Goal: Task Accomplishment & Management: Use online tool/utility

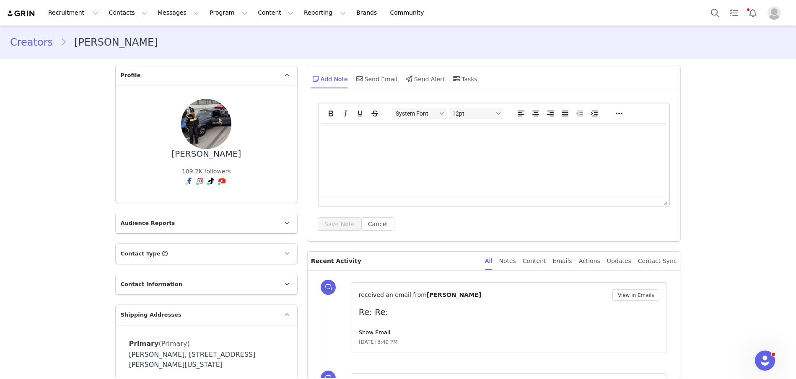
scroll to position [134, 0]
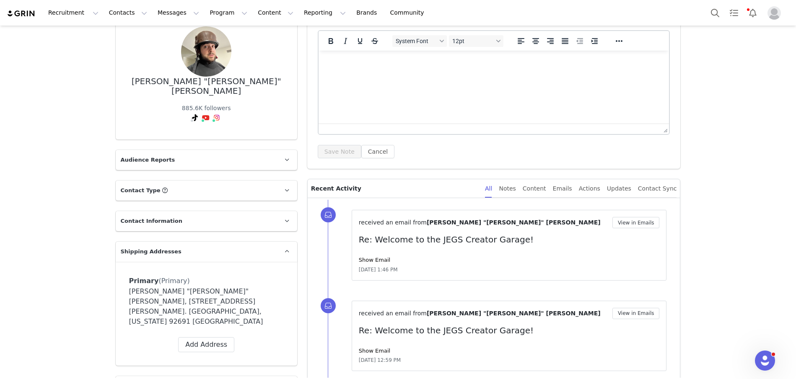
scroll to position [73, 0]
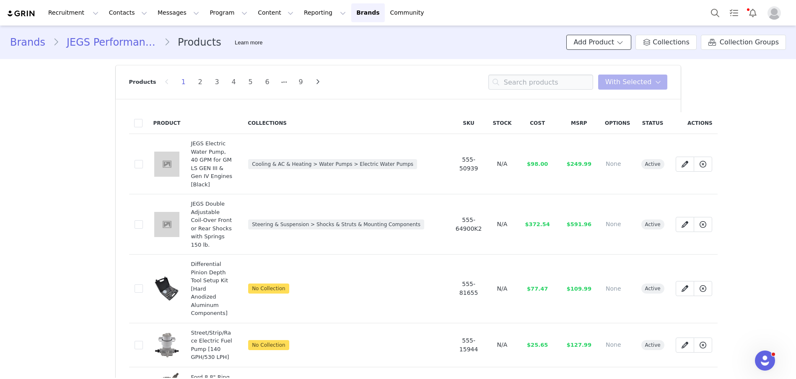
click at [608, 46] on button "Add Product" at bounding box center [598, 42] width 65 height 15
click at [600, 57] on span "New Product" at bounding box center [609, 60] width 37 height 7
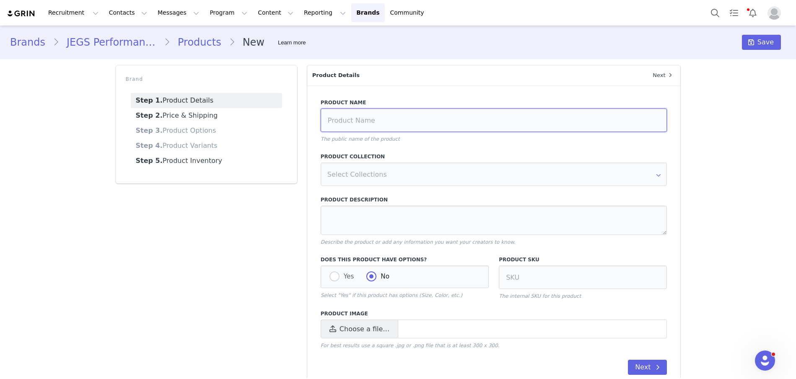
click at [373, 121] on input at bounding box center [494, 120] width 347 height 23
paste input "Stainless Steel Roller Rocker Arms for Small Block Chevy [1.5 Ratio, 3/8 in. St…"
type input "Stainless Steel Roller Rocker Arms for Small Block Chevy [1.5 Ratio, 3/8 in. St…"
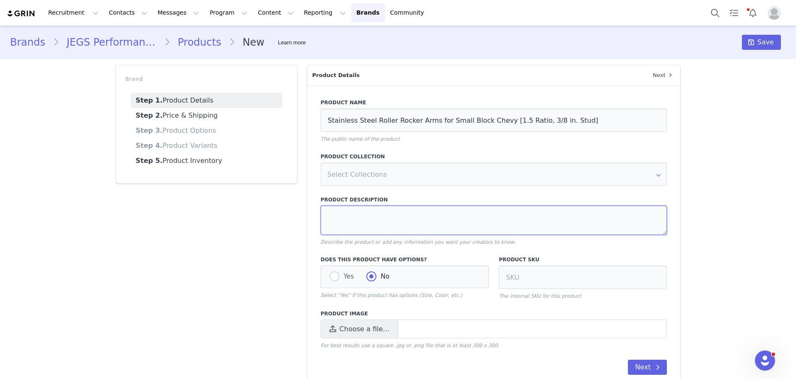
click at [355, 222] on textarea at bounding box center [494, 220] width 347 height 29
paste textarea "Small Block Chevy Self-Aligning Full Roller Ratio: 1.5 Stud: 3/8 in. Set of 16"
type textarea "Small Block Chevy Self-Aligning Full Roller Ratio: 1.5 Stud: 3/8 in. Set of 16"
click at [550, 281] on input at bounding box center [583, 277] width 168 height 23
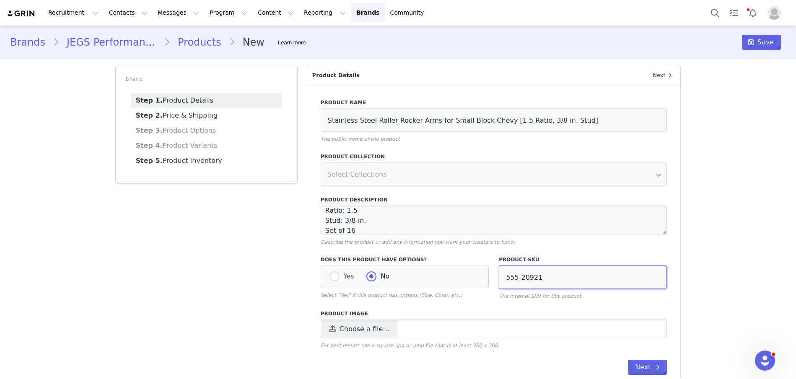
type input "555-20921"
click at [352, 330] on span "Choose a file…" at bounding box center [365, 330] width 50 height 10
click at [352, 330] on input "Choose a file…" at bounding box center [494, 329] width 347 height 19
type input "C:\fakepath\555-20921.jpg"
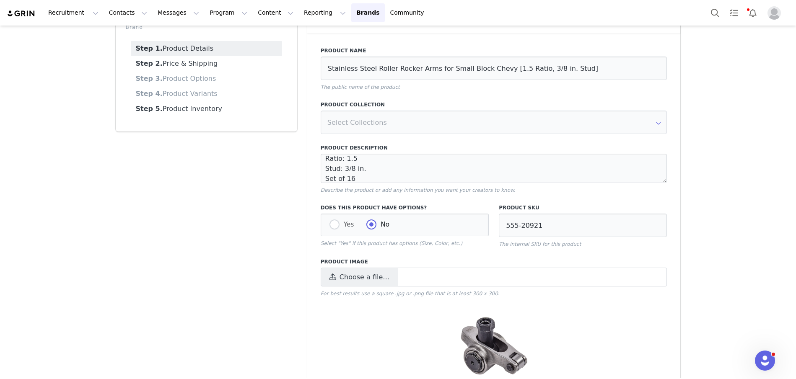
scroll to position [105, 0]
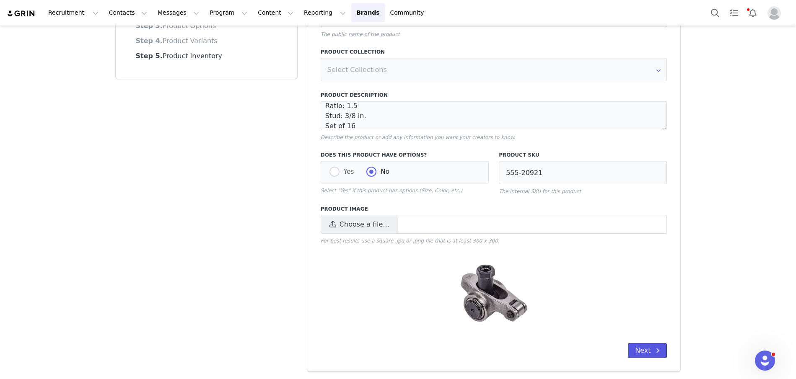
click at [646, 351] on button "Next" at bounding box center [647, 350] width 39 height 15
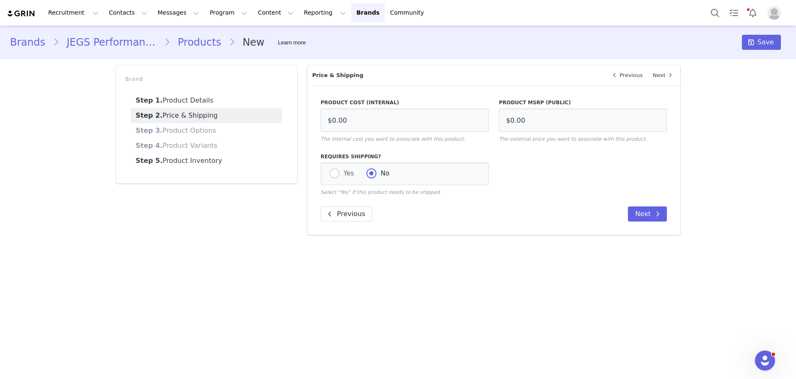
scroll to position [0, 0]
click at [375, 120] on input "$0.00" at bounding box center [405, 120] width 168 height 23
type input "$0.00"
type input "$183.39"
click at [361, 123] on input "$0.00" at bounding box center [405, 120] width 168 height 23
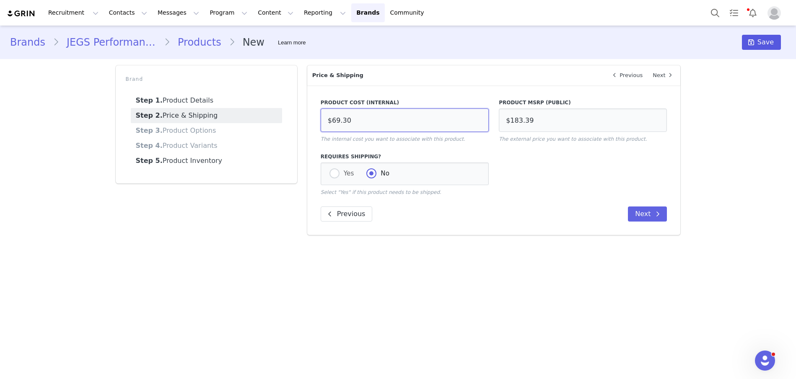
type input "$69.30"
click at [769, 43] on span "Save" at bounding box center [766, 42] width 16 height 10
click at [190, 42] on link "Products" at bounding box center [199, 42] width 59 height 15
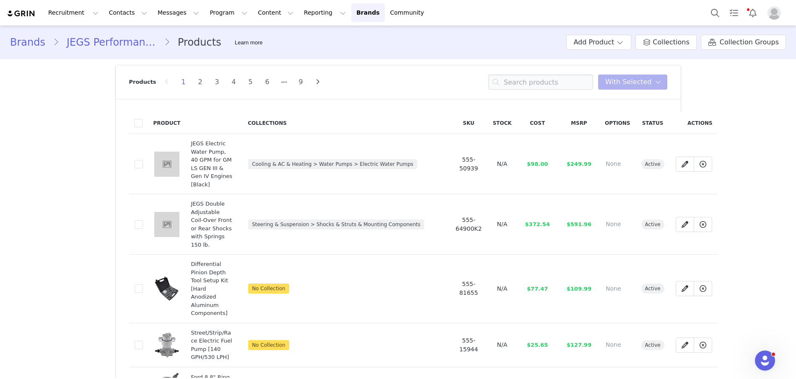
click at [567, 50] on div "Brands JEGS Performance Products Learn more Add Product Collections Collection …" at bounding box center [398, 42] width 796 height 29
click at [608, 39] on button "Add Product" at bounding box center [598, 42] width 65 height 15
click at [599, 59] on span "New Product" at bounding box center [609, 60] width 37 height 7
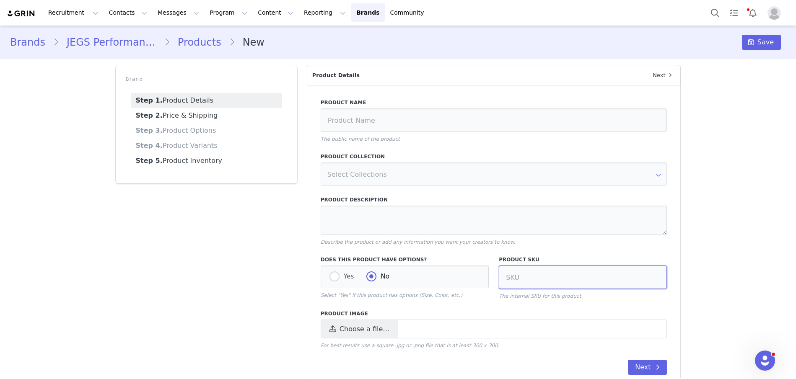
click at [582, 270] on input at bounding box center [583, 277] width 168 height 23
type input "555-514063"
click at [357, 122] on input at bounding box center [494, 120] width 347 height 23
paste input "Small Block Chevy Self-Aligning Full Roller Ratio: 1.5 Stud: 3/8 in. Set of 16"
type input "Small Block Chevy Self-Aligning Full Roller Ratio: 1.5 Stud: 3/8 in. Set of 16"
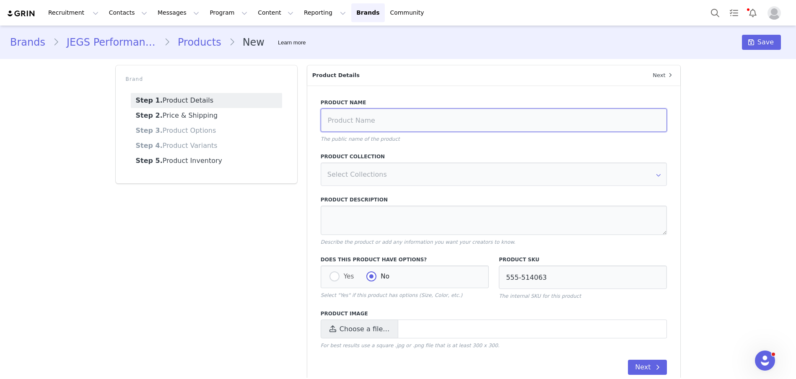
click at [385, 121] on input at bounding box center [494, 120] width 347 height 23
paste input "Small Block Chevy Aluminum Cylinder Head for use with Hydraulic Flat Tappet Cam…"
type input "Small Block Chevy Aluminum Cylinder Head for use with Hydraulic Flat Tappet Cam…"
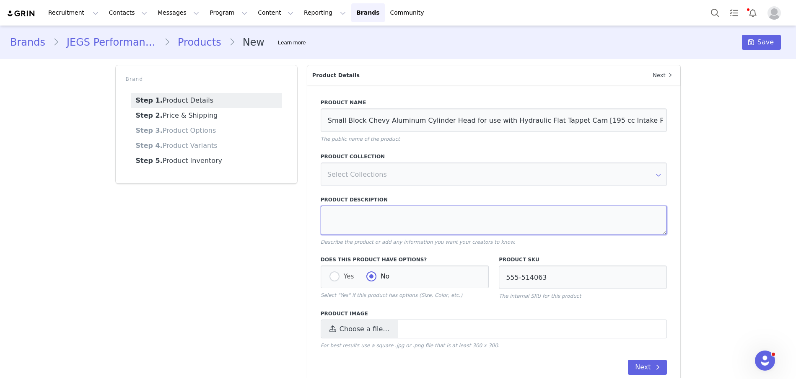
click at [431, 226] on textarea at bounding box center [494, 220] width 347 height 29
paste textarea "Small Block Chevy 195 cc Intake Ports 64 cc Combustion Chamber 2.020 in. Int. V…"
type textarea "Small Block Chevy 195 cc Intake Ports 64 cc Combustion Chamber 2.020 in. Int. V…"
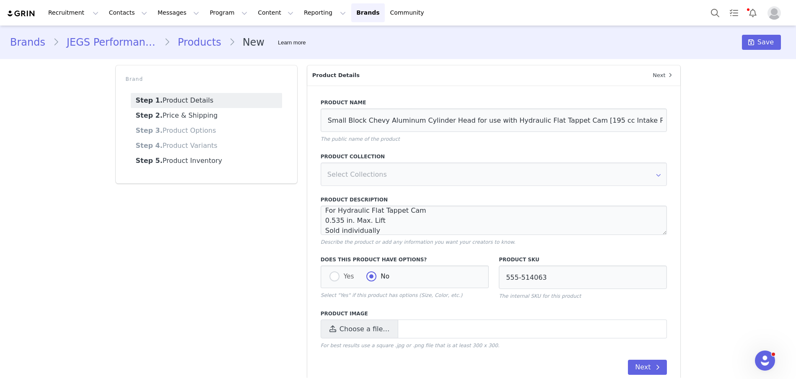
click at [344, 341] on div "Product Image Choose a file… For best results use a square .jpg or .png file th…" at bounding box center [494, 329] width 347 height 39
click at [344, 331] on span "Choose a file…" at bounding box center [365, 330] width 50 height 10
click at [344, 331] on input "Choose a file…" at bounding box center [494, 329] width 347 height 19
type input "C:\fakepath\555-514063.jpg"
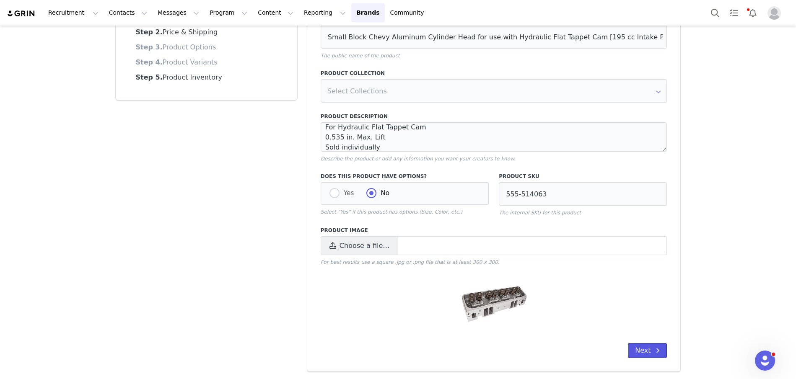
click at [648, 349] on button "Next" at bounding box center [647, 350] width 39 height 15
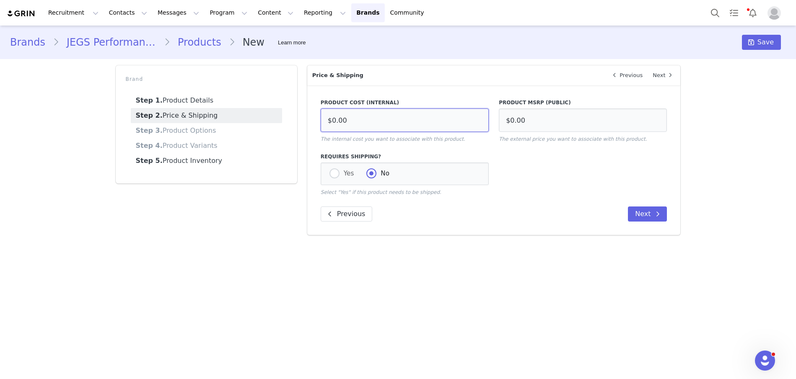
click at [385, 119] on input "$0.00" at bounding box center [405, 120] width 168 height 23
type input "$791.99"
type input "$415.00"
click at [649, 211] on button "Next" at bounding box center [647, 214] width 39 height 15
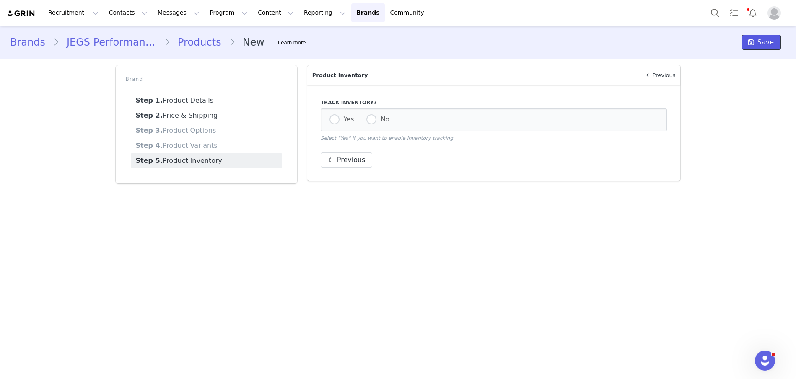
click at [772, 49] on button "Save" at bounding box center [761, 42] width 39 height 15
radio input "true"
click at [185, 42] on link "Products" at bounding box center [199, 42] width 59 height 15
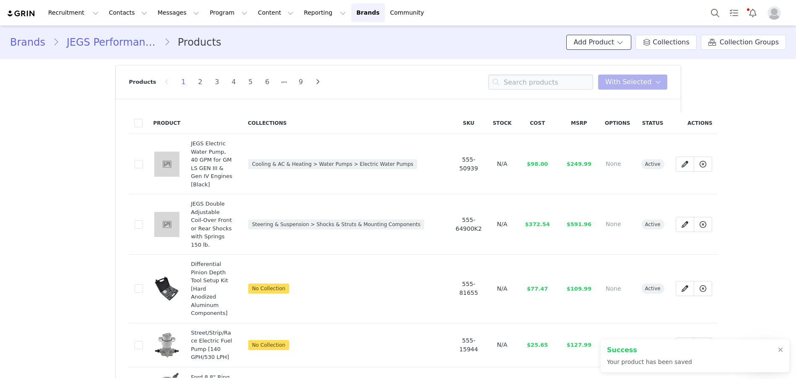
click at [608, 41] on button "Add Product" at bounding box center [598, 42] width 65 height 15
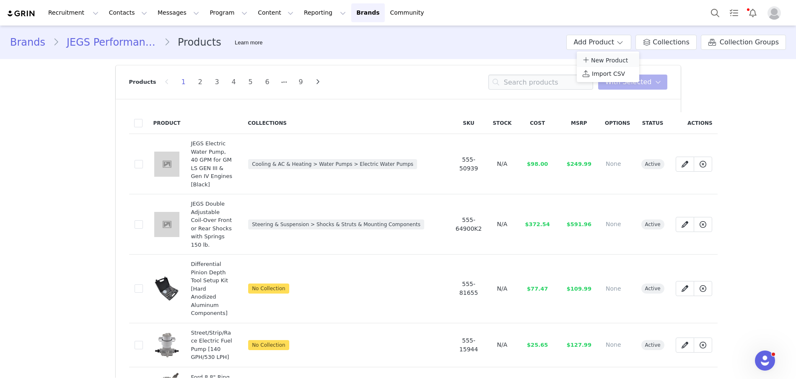
click at [605, 60] on span "New Product" at bounding box center [609, 60] width 37 height 7
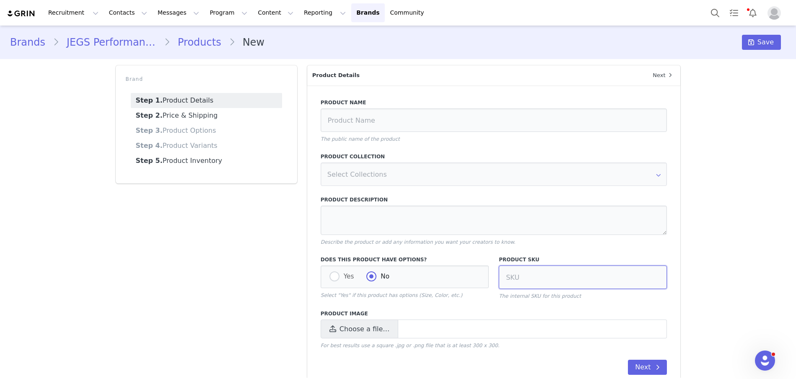
click at [539, 272] on input at bounding box center [583, 277] width 168 height 23
type input "555-200105"
click at [384, 124] on input at bounding box center [494, 120] width 347 height 23
paste input "Hydraulic Flat Tappet Camshaft and Lifters for 1957-1985 Small Block Chevy 262-…"
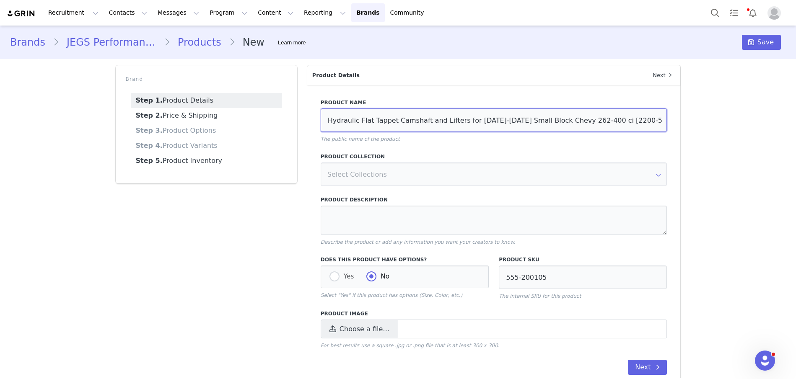
scroll to position [0, 11]
type input "Hydraulic Flat Tappet Camshaft and Lifters for 1957-1985 Small Block Chevy 262-…"
click at [341, 216] on textarea at bounding box center [494, 220] width 347 height 29
paste textarea "1957-1985 Small Block Chevy 262-400 ci Lift: 0.465 in./0.488 in. Advertised Dur…"
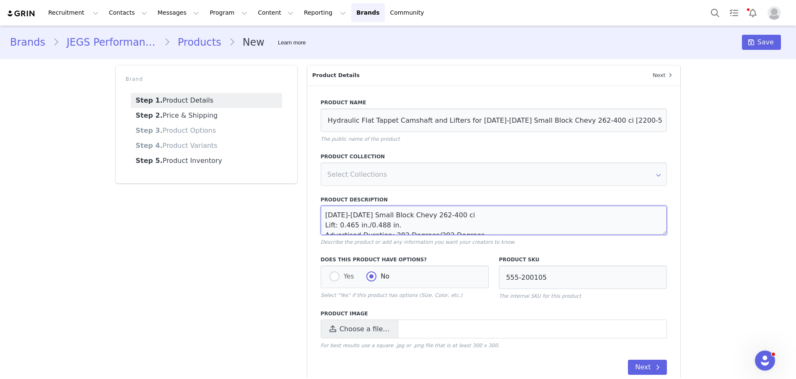
scroll to position [25, 0]
type textarea "1957-1985 Small Block Chevy 262-400 ci Lift: 0.465 in./0.488 in. Advertised Dur…"
click at [356, 327] on span "Choose a file…" at bounding box center [365, 330] width 50 height 10
click at [356, 327] on input "Choose a file…" at bounding box center [494, 329] width 347 height 19
type input "C:\fakepath\555-200105.jpg"
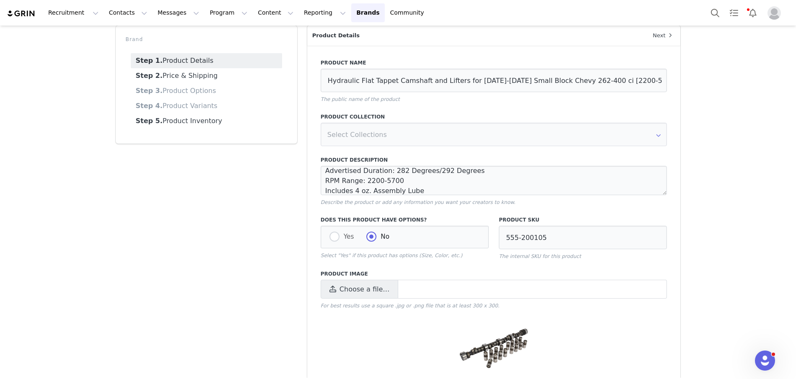
scroll to position [84, 0]
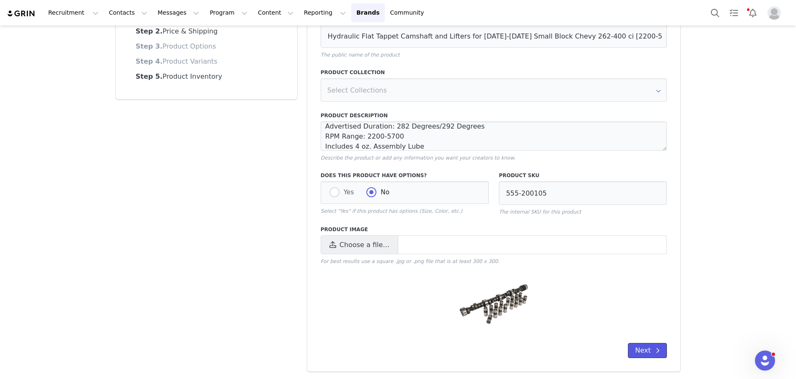
click at [637, 348] on button "Next" at bounding box center [647, 350] width 39 height 15
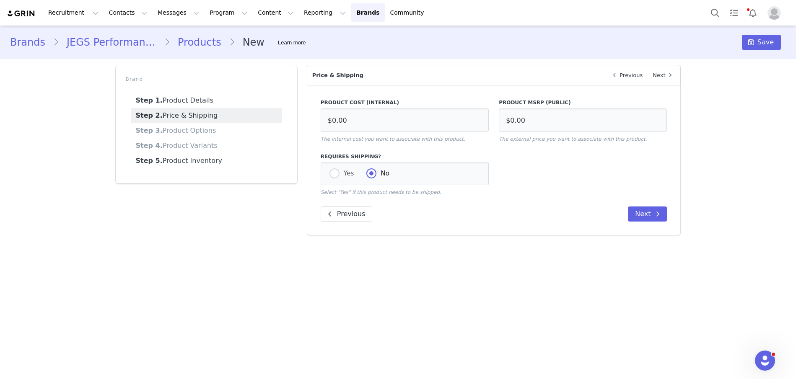
click at [494, 128] on div "Product MSRP (Public) $0.00 The external price you want to associate with this …" at bounding box center [583, 121] width 178 height 54
click at [533, 123] on input "$0.00" at bounding box center [583, 120] width 168 height 23
type input "$286.19"
click at [390, 122] on input "$0.00" at bounding box center [405, 120] width 168 height 23
type input "$187.45"
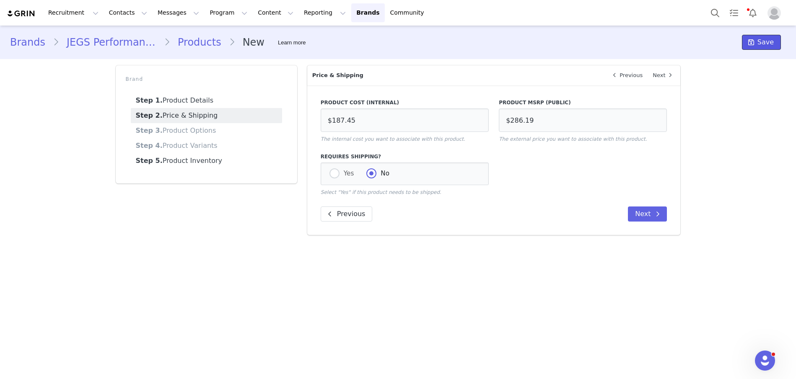
click at [756, 42] on span at bounding box center [751, 42] width 10 height 10
click at [193, 38] on link "Products" at bounding box center [199, 42] width 59 height 15
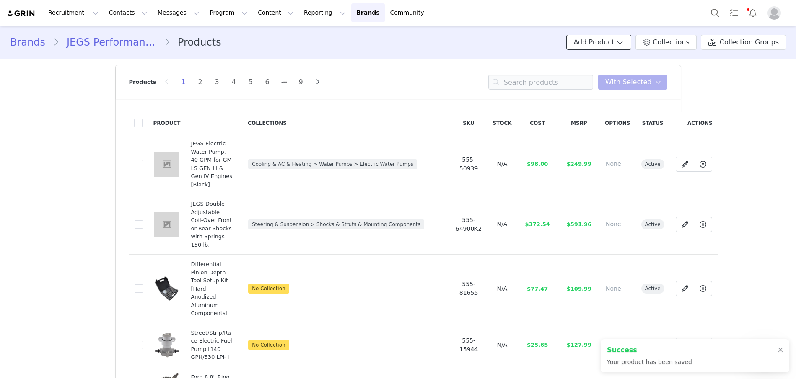
click at [595, 38] on button "Add Product" at bounding box center [598, 42] width 65 height 15
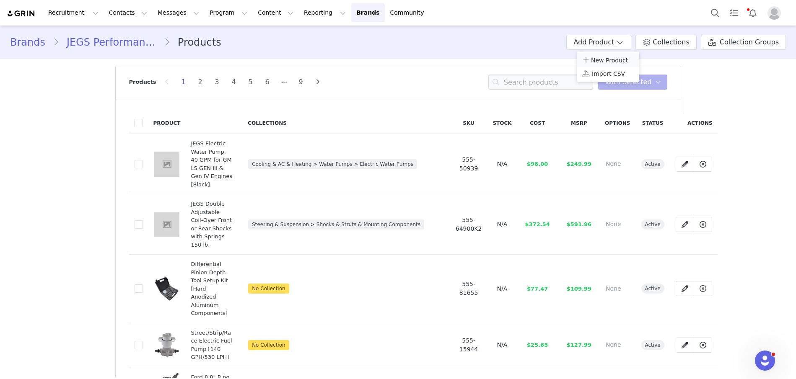
click at [611, 60] on span "New Product" at bounding box center [609, 60] width 37 height 7
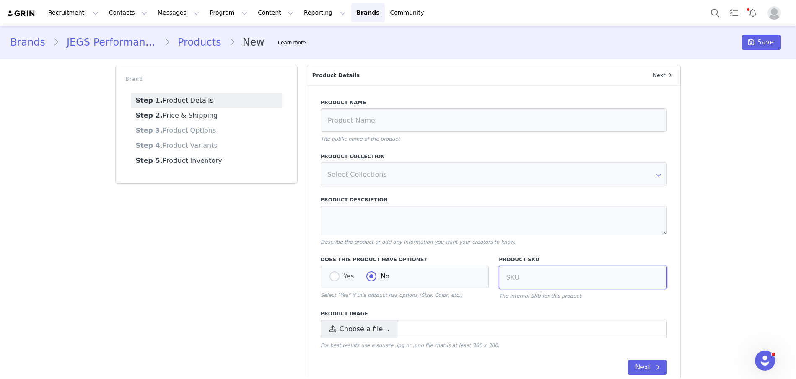
click at [547, 278] on input at bounding box center [583, 277] width 168 height 23
type input "555-300100"
click at [345, 335] on span "Choose a file…" at bounding box center [360, 329] width 78 height 19
click at [345, 335] on input "Choose a file…" at bounding box center [494, 329] width 347 height 19
type input "C:\fakepath\555-300100.jpg"
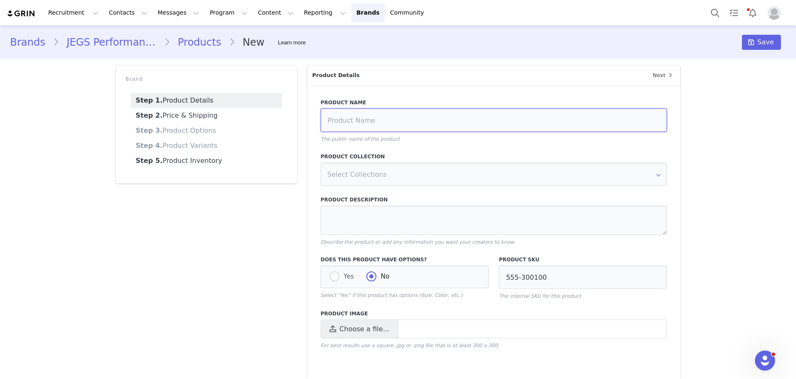
click at [358, 117] on input at bounding box center [494, 120] width 347 height 23
paste input "Metallic Ceramic-Coated Long Tube Headers for 1964-1989 Small Block Chevy Passe…"
type input "Metallic Ceramic-Coated Long Tube Headers for 1964-1989 Small Block Chevy Passe…"
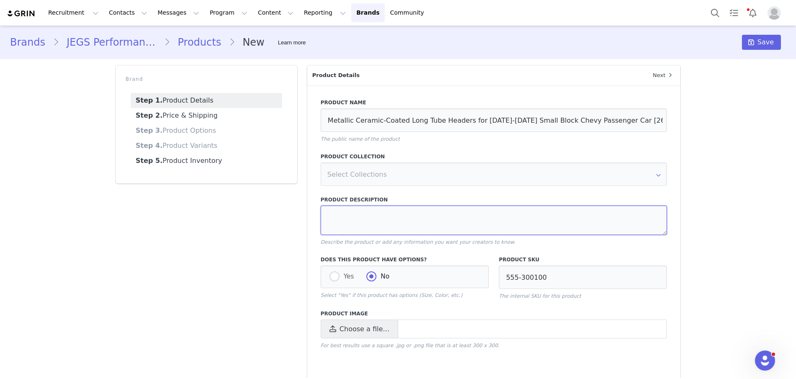
click at [350, 209] on textarea at bounding box center [494, 220] width 347 height 29
paste textarea "1964-1989 Small Block Chevy Passenger Car 265-400 c.i. Oval Port Shape 1-5/8 in…"
type textarea "1964-1989 Small Block Chevy Passenger Car 265-400 c.i. Oval Port Shape 1-5/8 in…"
click at [348, 322] on span "Choose a file…" at bounding box center [360, 329] width 78 height 19
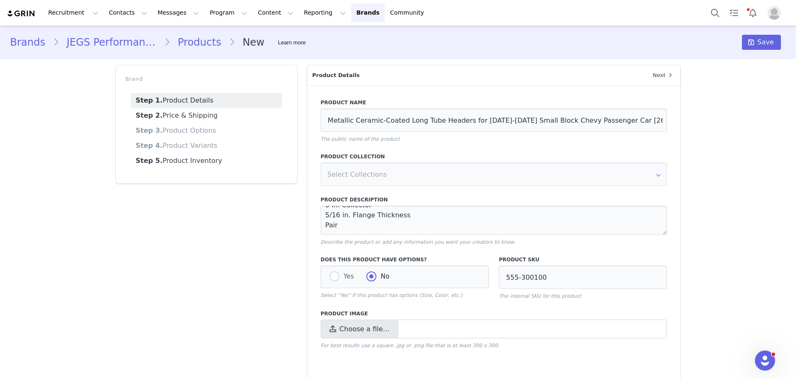
click at [348, 322] on input "Choose a file…" at bounding box center [494, 329] width 347 height 19
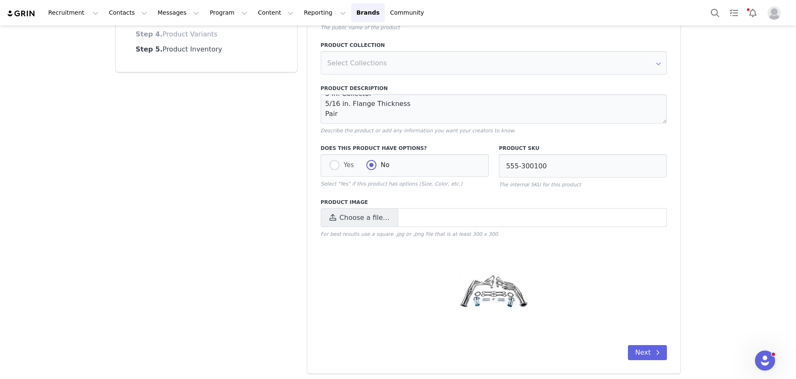
scroll to position [114, 0]
click at [650, 351] on button "Next" at bounding box center [647, 350] width 39 height 15
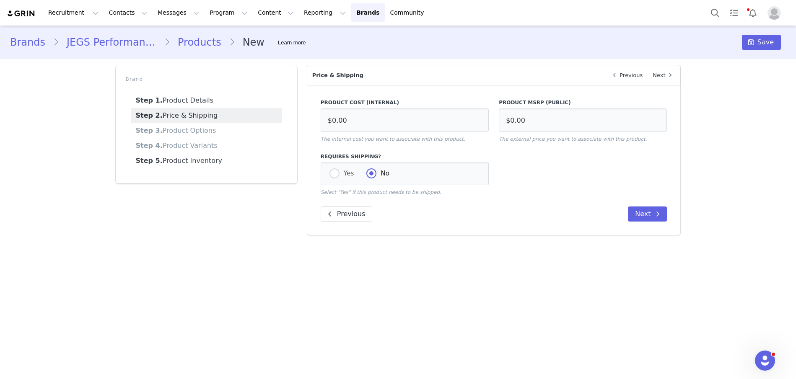
scroll to position [0, 0]
click at [571, 129] on input "$0.00" at bounding box center [583, 120] width 168 height 23
type input "$439.99"
click at [357, 122] on input "$0.00" at bounding box center [405, 120] width 168 height 23
type input "$149.00"
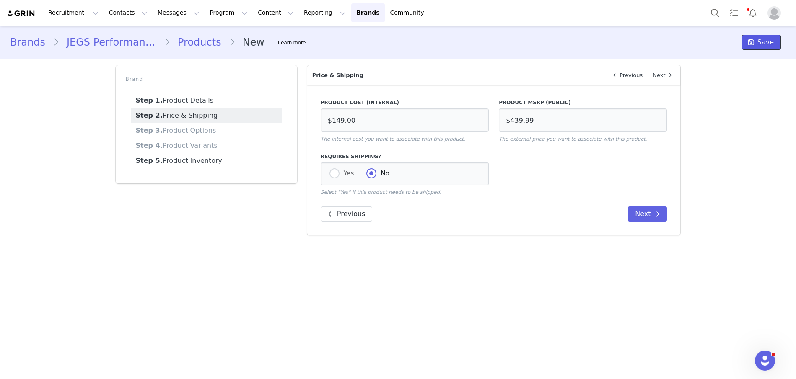
click at [767, 49] on button "Save" at bounding box center [761, 42] width 39 height 15
click at [188, 41] on link "Products" at bounding box center [199, 42] width 59 height 15
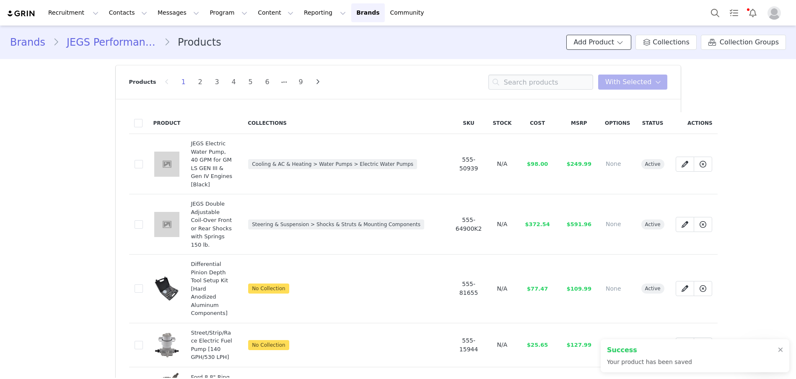
click at [588, 49] on button "Add Product" at bounding box center [598, 42] width 65 height 15
click at [604, 62] on span "New Product" at bounding box center [609, 60] width 37 height 7
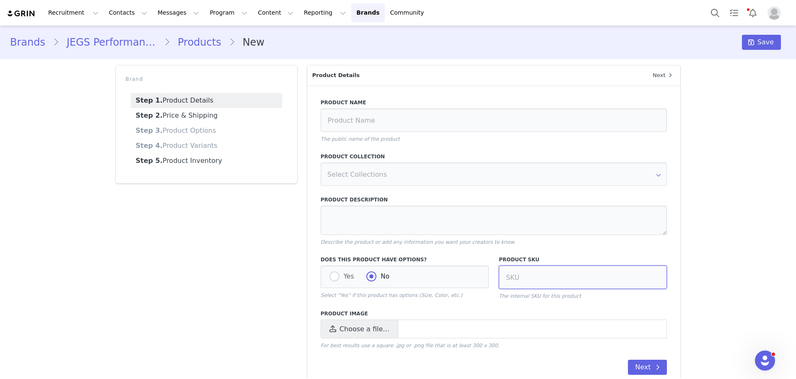
click at [508, 276] on input at bounding box center [583, 277] width 168 height 23
type input "555-30583"
click at [373, 117] on input at bounding box center [494, 120] width 347 height 23
click at [373, 122] on input at bounding box center [494, 120] width 347 height 23
paste input "Header-Back Dual Exhaust Kit for 1970-1981 GM F-Body, 1970-1974 GM X-Body [2-1/…"
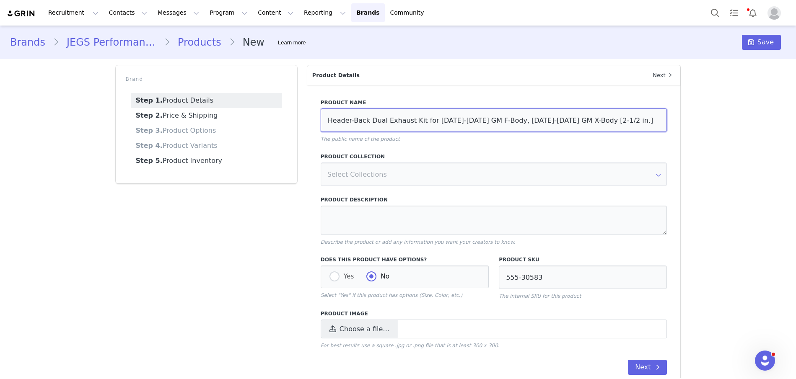
type input "Header-Back Dual Exhaust Kit for 1970-1981 GM F-Body, 1970-1974 GM X-Body [2-1/…"
click at [389, 213] on textarea at bounding box center [494, 220] width 347 height 29
paste textarea "1970-1981 Chevy Camaro 1970-81 Pontiac Firebird 1970-1974 Chevy Nova With Muffl…"
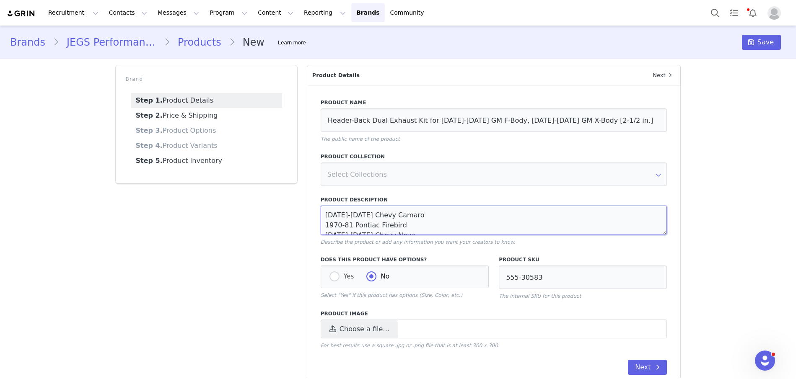
scroll to position [35, 0]
type textarea "1970-1981 Chevy Camaro 1970-81 Pontiac Firebird 1970-1974 Chevy Nova With Muffl…"
click at [339, 329] on span "Choose a file…" at bounding box center [360, 329] width 78 height 19
click at [339, 329] on input "Choose a file…" at bounding box center [494, 329] width 347 height 19
type input "C:\fakepath\555-30583.jpg"
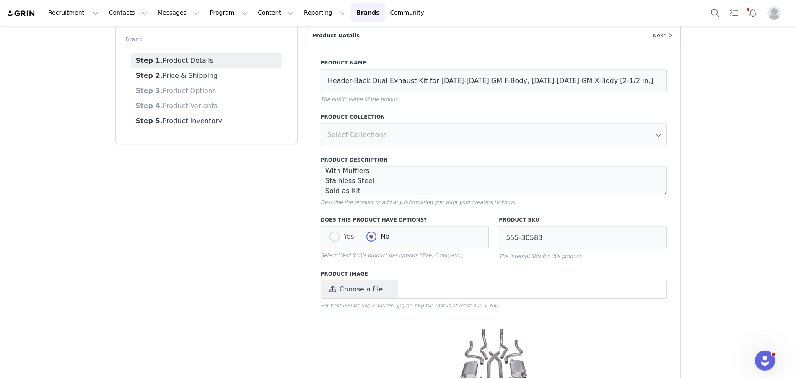
scroll to position [128, 0]
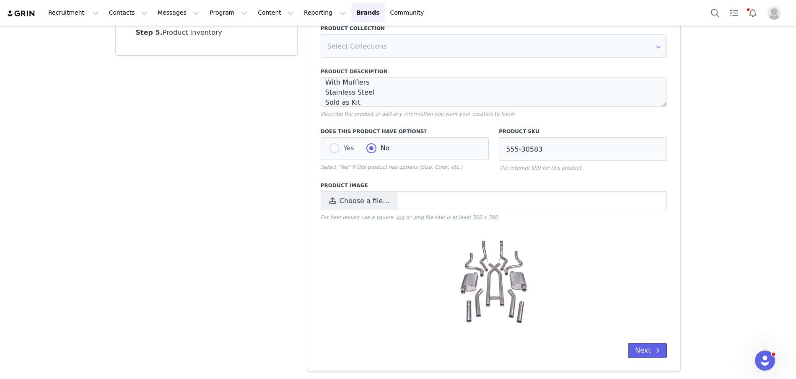
click at [640, 351] on button "Next" at bounding box center [647, 350] width 39 height 15
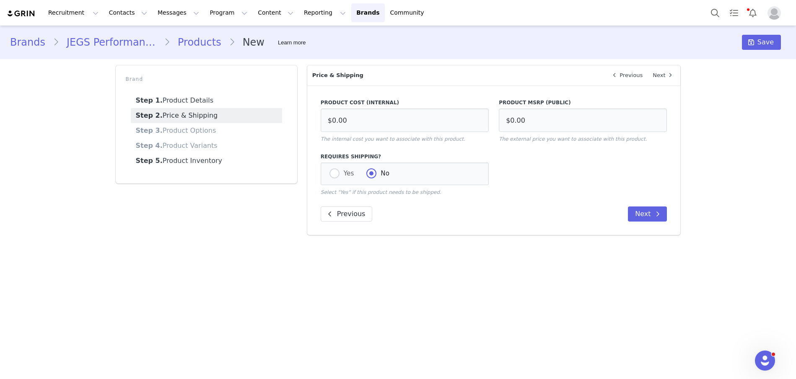
scroll to position [0, 0]
click at [553, 122] on input "$0.00" at bounding box center [583, 120] width 168 height 23
type input "$592.99"
click at [374, 127] on input "$0.00" at bounding box center [405, 120] width 168 height 23
type input "$145.08"
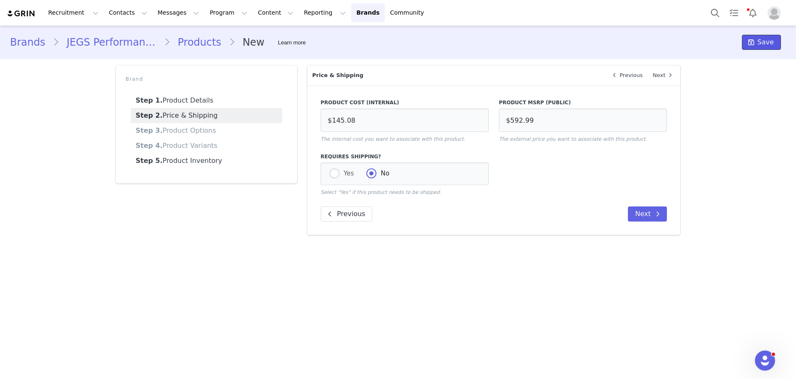
click at [756, 44] on span at bounding box center [751, 42] width 10 height 10
click at [187, 45] on link "Products" at bounding box center [199, 42] width 59 height 15
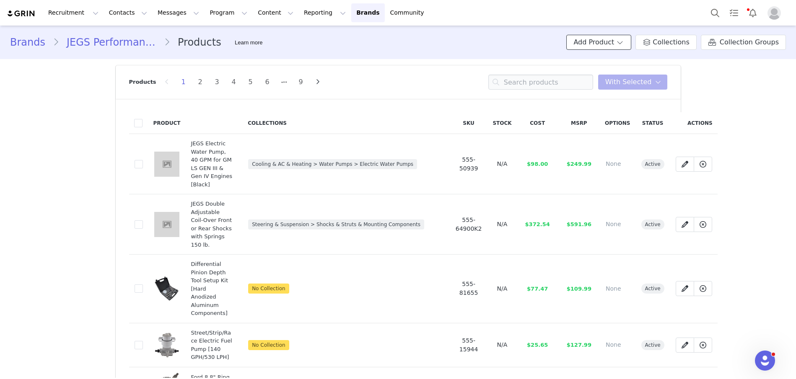
click at [600, 41] on button "Add Product" at bounding box center [598, 42] width 65 height 15
click at [613, 58] on span "New Product" at bounding box center [609, 60] width 37 height 7
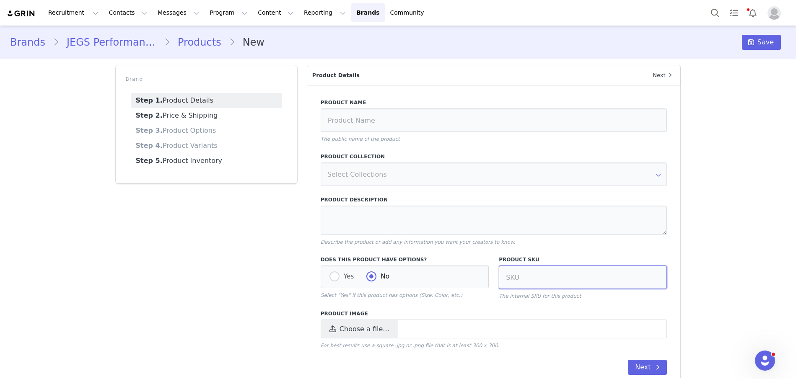
click at [558, 266] on input at bounding box center [583, 277] width 168 height 23
paste input "555-511447"
type input "555-511447"
click at [356, 122] on input at bounding box center [494, 120] width 347 height 23
paste input "Aluminum Radiator & Fan Combo for 1970-1981 Chevrolet Camaro & Pontiac Firebird…"
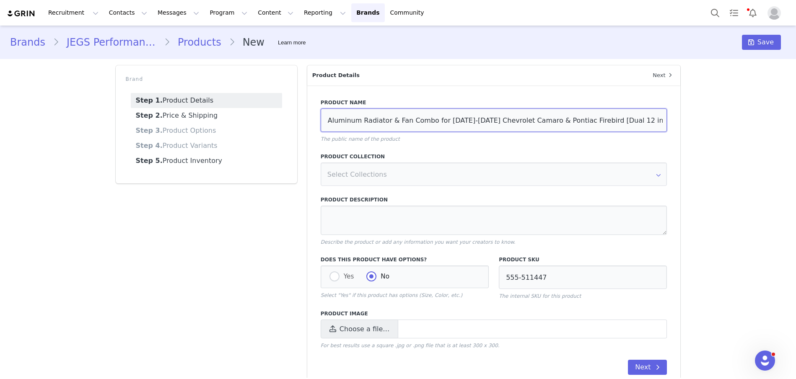
type input "Aluminum Radiator & Fan Combo for 1970-1981 Chevrolet Camaro & Pontiac Firebird…"
click at [340, 215] on textarea at bounding box center [494, 220] width 347 height 29
paste textarea "1970-1981 Chevrolet Camaro & Pontiac Firebird 12 in. Dual Fans Direct Fitment I…"
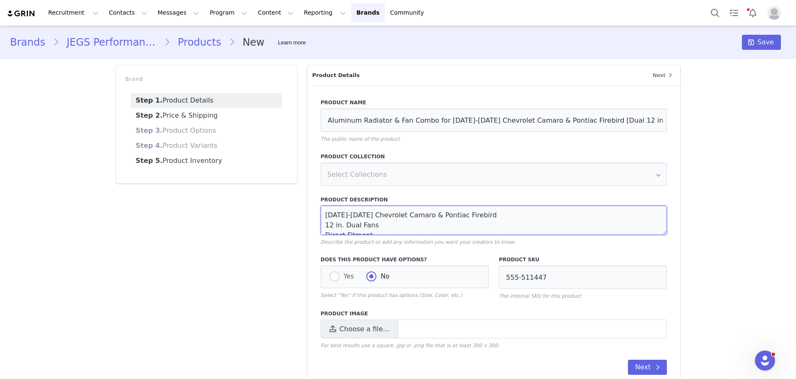
scroll to position [45, 0]
type textarea "1970-1981 Chevrolet Camaro & Pontiac Firebird 12 in. Dual Fans Direct Fitment I…"
click at [347, 326] on span "Choose a file…" at bounding box center [365, 330] width 50 height 10
click at [347, 326] on input "Choose a file…" at bounding box center [494, 329] width 347 height 19
type input "C:\fakepath\555-511447.jpg"
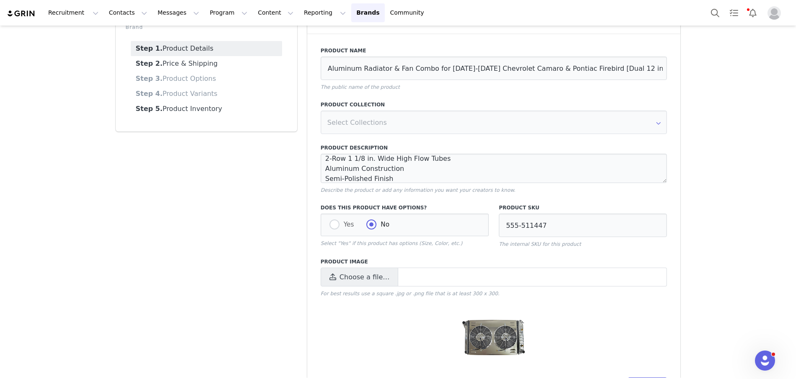
scroll to position [86, 0]
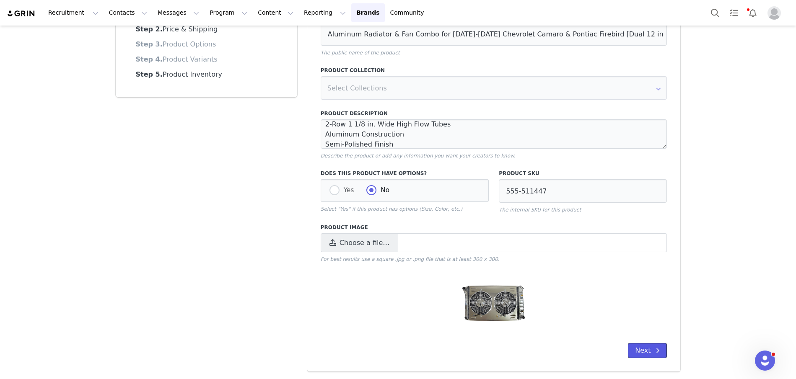
click at [643, 350] on button "Next" at bounding box center [647, 350] width 39 height 15
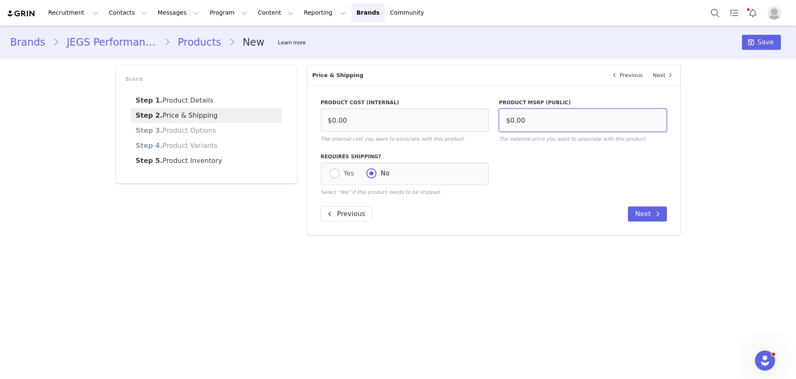
click at [535, 120] on input "$0.00" at bounding box center [583, 120] width 168 height 23
type input "$508.99"
click at [382, 112] on input "$0.00" at bounding box center [405, 120] width 168 height 23
type input "$279.00"
click at [756, 43] on span at bounding box center [751, 42] width 10 height 10
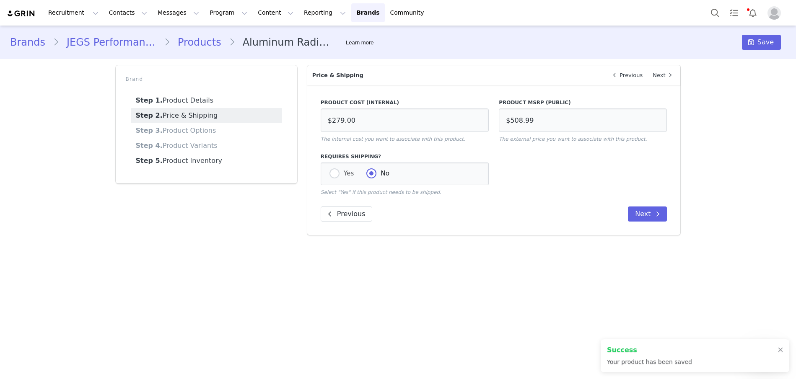
click at [194, 40] on link "Products" at bounding box center [199, 42] width 59 height 15
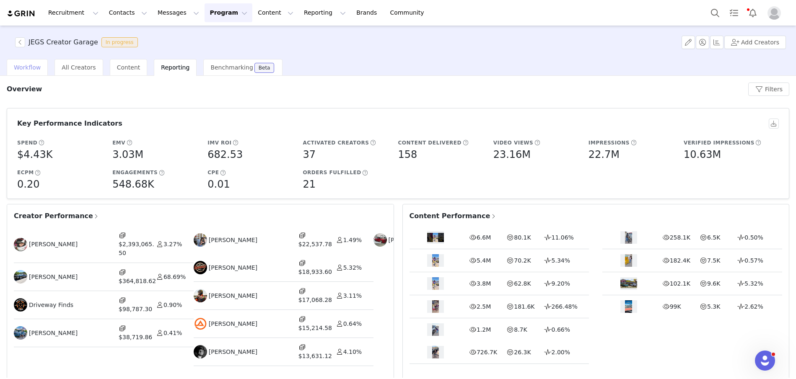
click at [21, 65] on span "Workflow" at bounding box center [27, 67] width 27 height 7
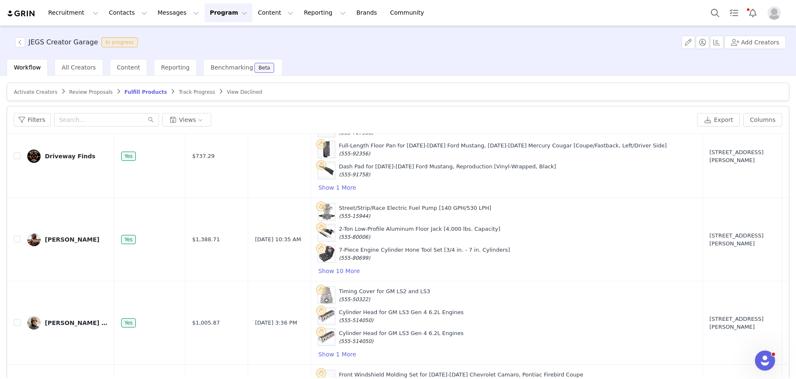
scroll to position [667, 0]
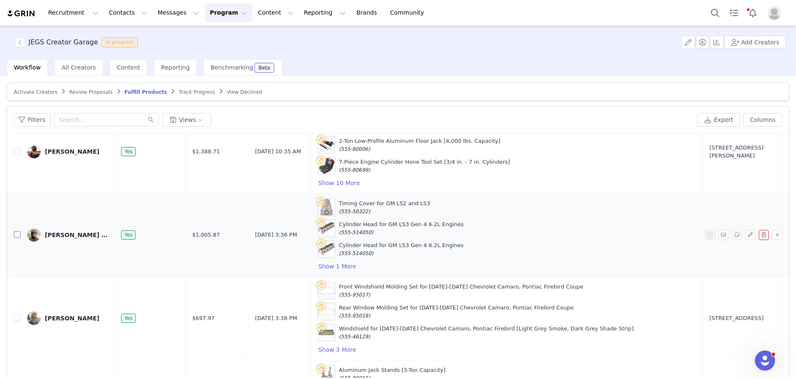
click at [16, 238] on input "checkbox" at bounding box center [17, 234] width 7 height 7
checkbox input "true"
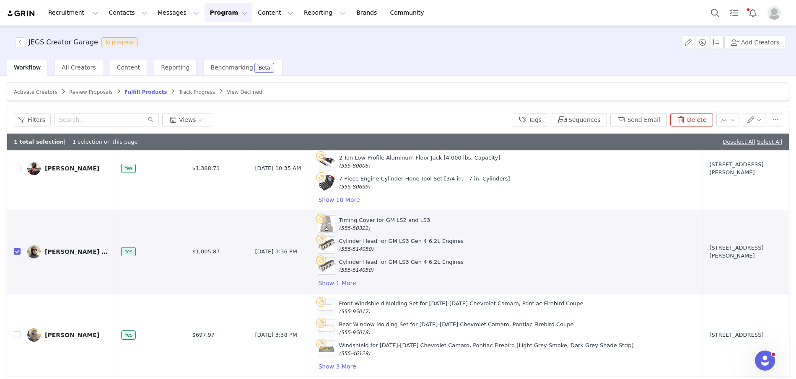
click at [184, 94] on span "Track Progress" at bounding box center [197, 92] width 36 height 6
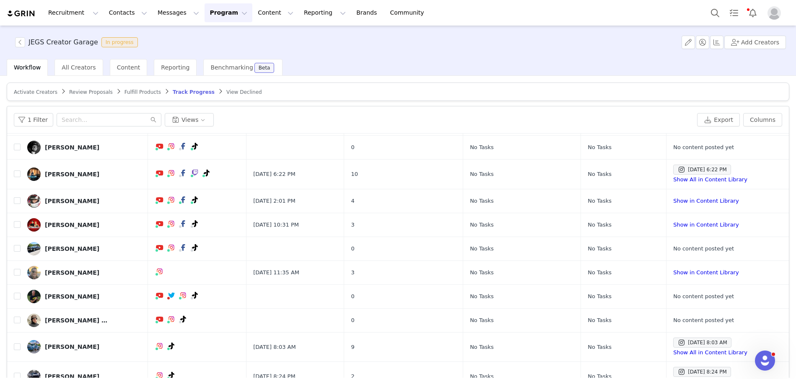
scroll to position [171, 0]
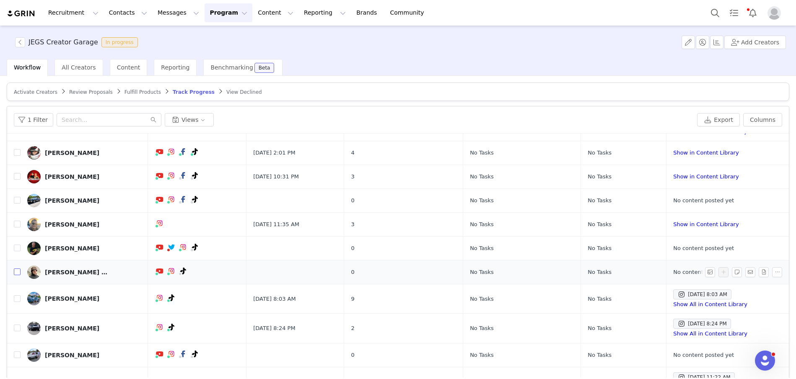
click at [16, 275] on input "checkbox" at bounding box center [17, 272] width 7 height 7
checkbox input "true"
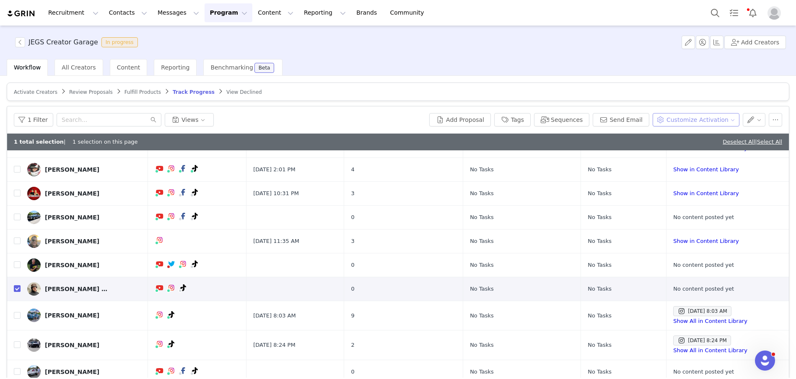
click at [677, 123] on button "Customize Activation" at bounding box center [696, 119] width 87 height 13
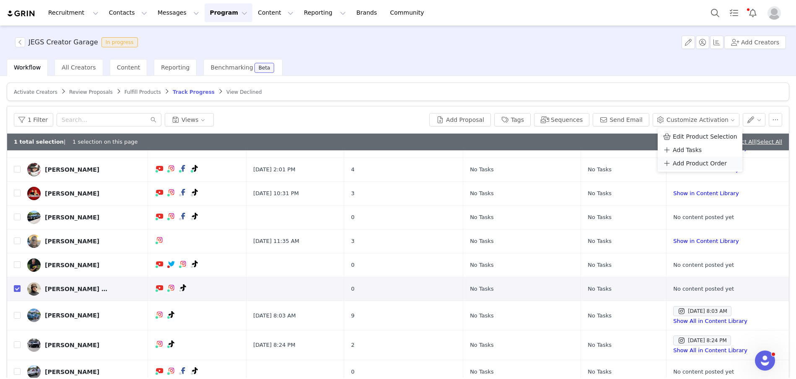
click at [680, 161] on span "Add Product Order" at bounding box center [700, 163] width 54 height 9
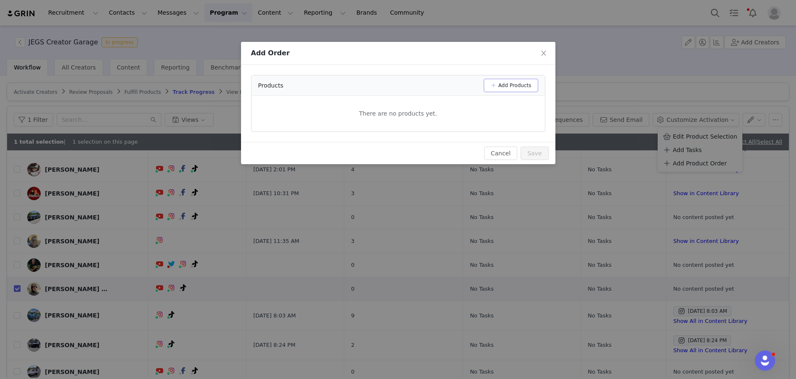
click at [500, 87] on button "Add Products" at bounding box center [511, 85] width 55 height 13
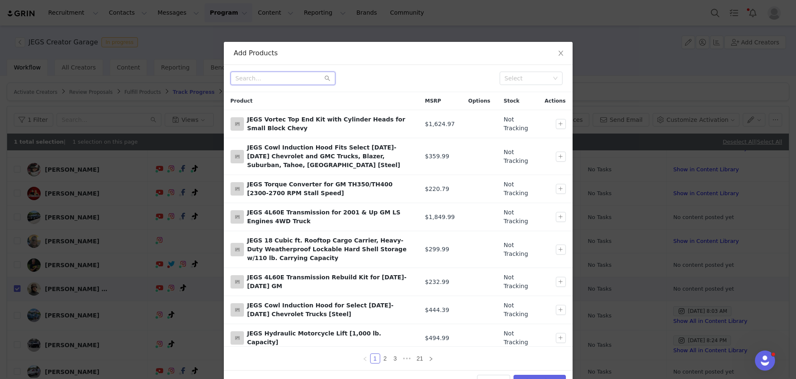
click at [293, 79] on input "text" at bounding box center [283, 78] width 105 height 13
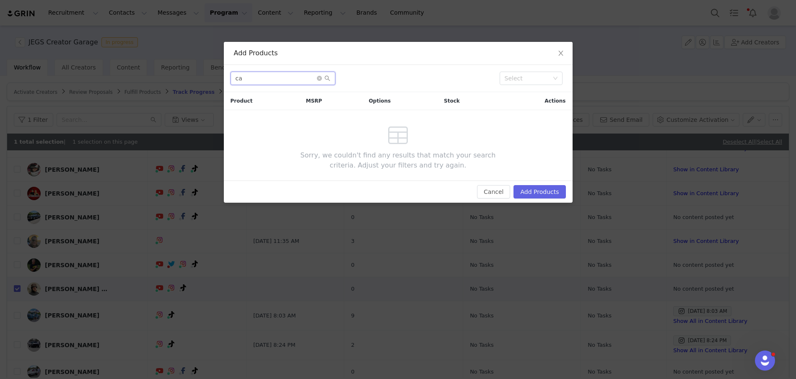
type input "c"
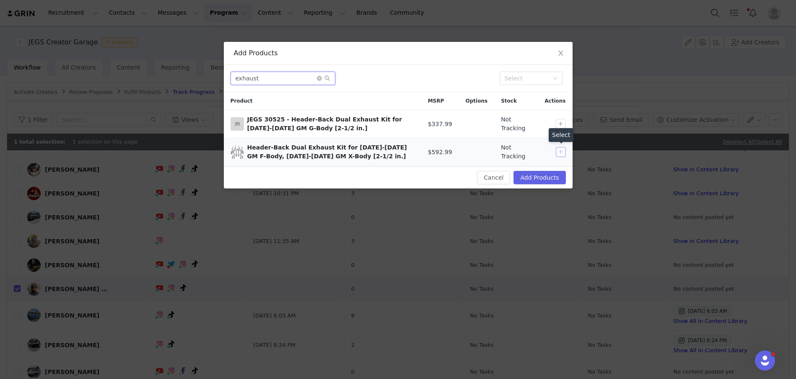
type input "exhaust"
click at [561, 151] on button "button" at bounding box center [561, 152] width 10 height 10
click at [272, 78] on input "exhaust" at bounding box center [283, 78] width 105 height 13
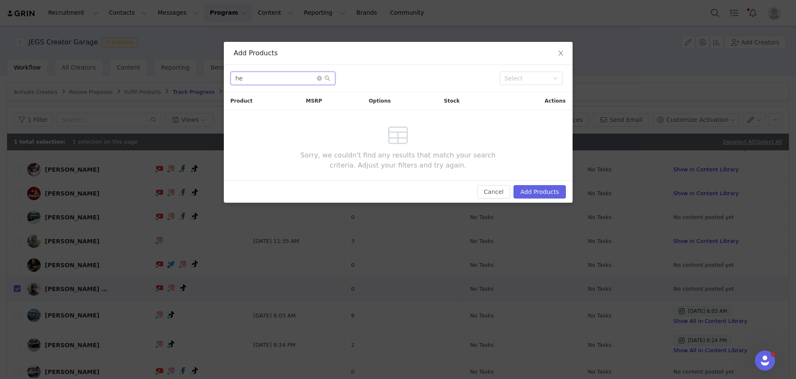
type input "h"
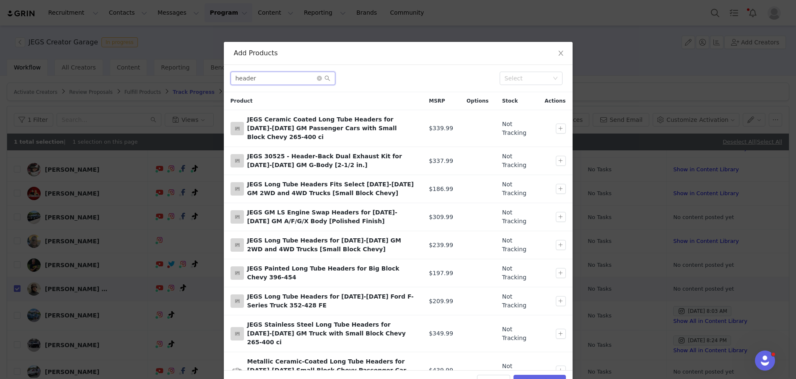
scroll to position [21, 0]
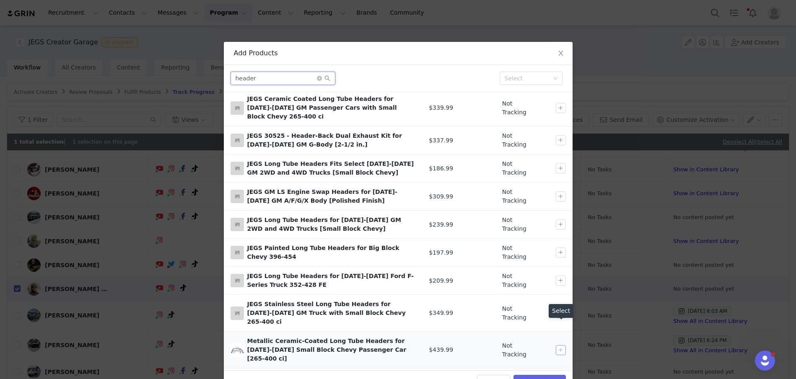
type input "header"
click at [561, 345] on button "button" at bounding box center [561, 350] width 10 height 10
click at [259, 78] on input "header" at bounding box center [283, 78] width 105 height 13
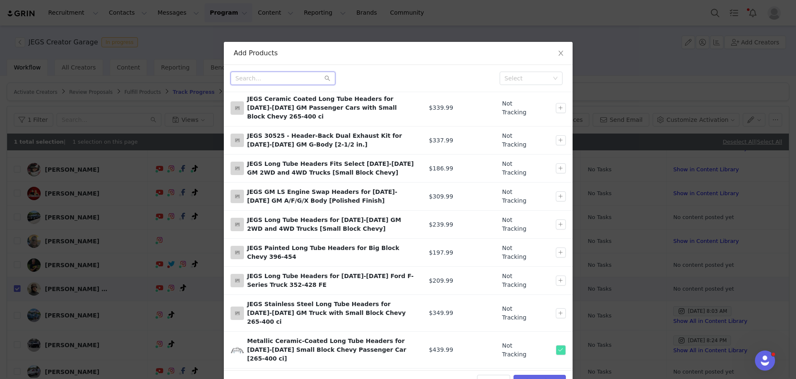
scroll to position [0, 0]
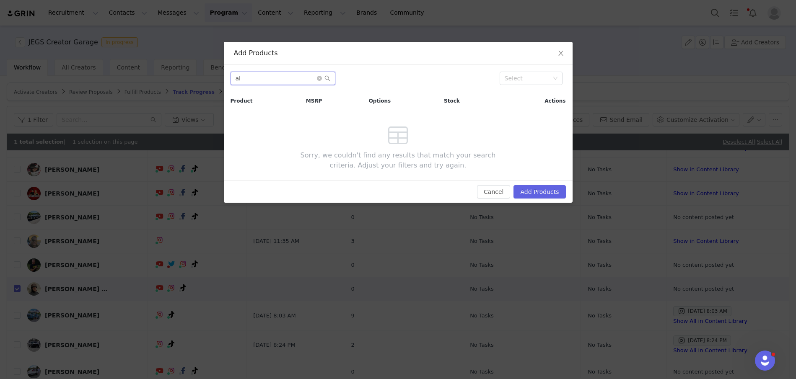
type input "a"
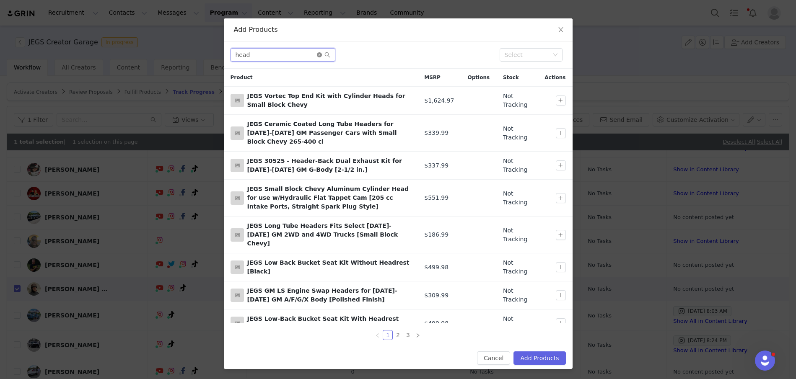
type input "head"
click at [320, 56] on icon "icon: close-circle" at bounding box center [319, 54] width 5 height 5
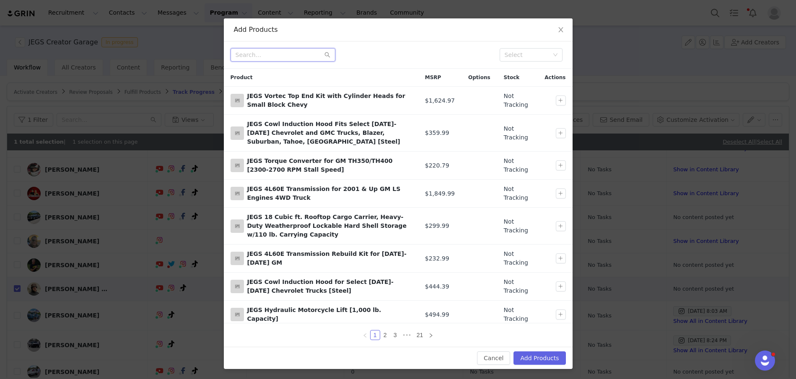
click at [308, 53] on input "text" at bounding box center [283, 54] width 105 height 13
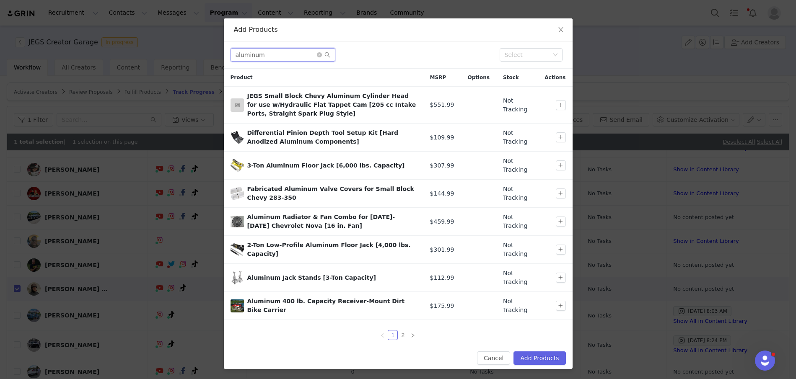
click at [280, 57] on input "aluminum" at bounding box center [283, 54] width 105 height 13
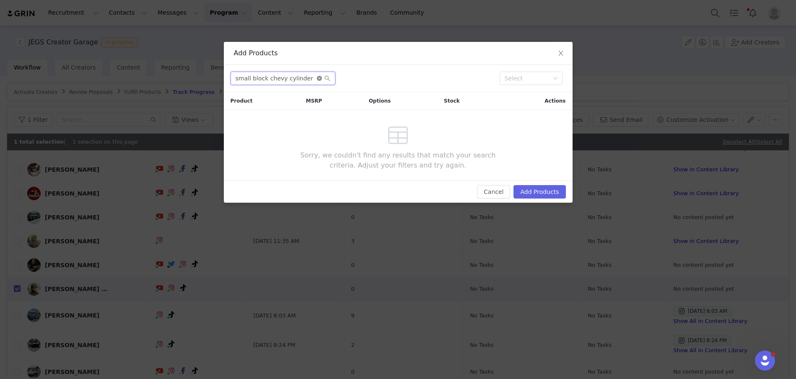
type input "small block chevy cylinder"
click at [318, 81] on icon "icon: close-circle" at bounding box center [319, 78] width 5 height 5
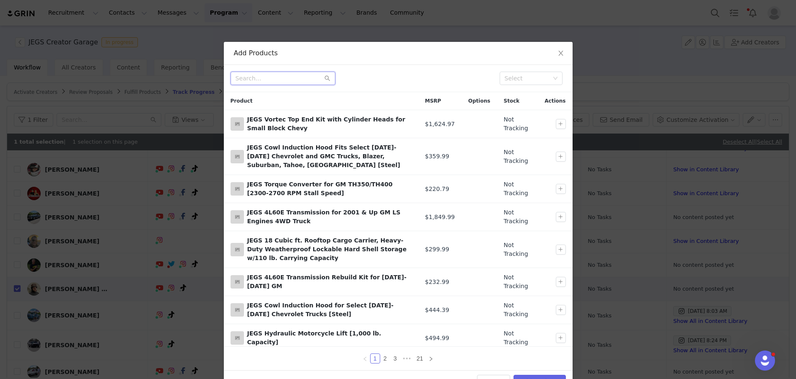
click at [318, 81] on input "text" at bounding box center [283, 78] width 105 height 13
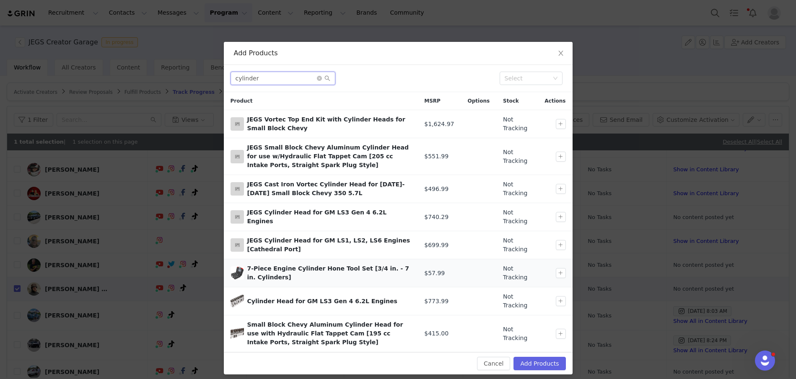
scroll to position [5, 0]
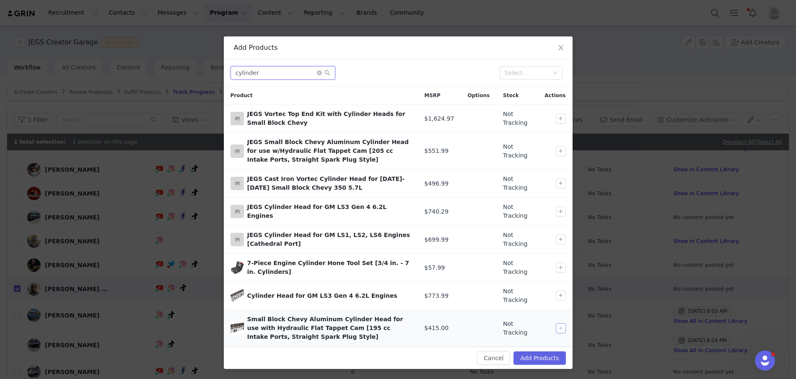
type input "cylinder"
click at [561, 326] on button "button" at bounding box center [561, 329] width 10 height 10
click at [316, 70] on input "cylinder" at bounding box center [283, 72] width 105 height 13
click at [319, 72] on icon "icon: close-circle" at bounding box center [319, 72] width 5 height 5
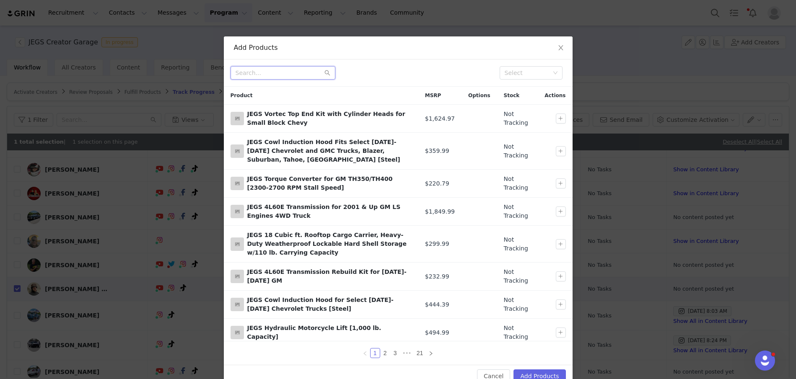
click at [268, 70] on input "text" at bounding box center [283, 72] width 105 height 13
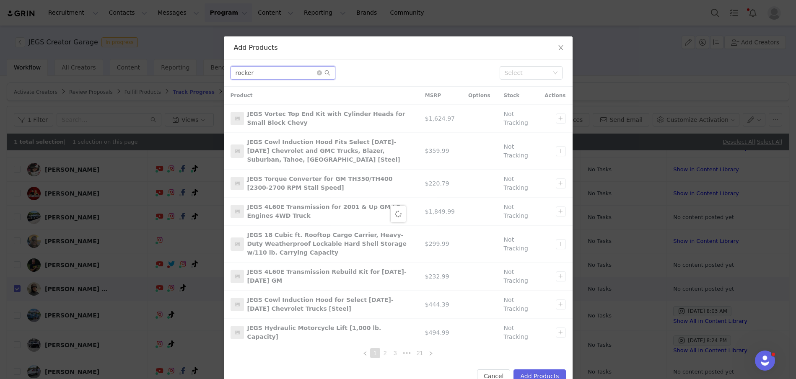
scroll to position [0, 0]
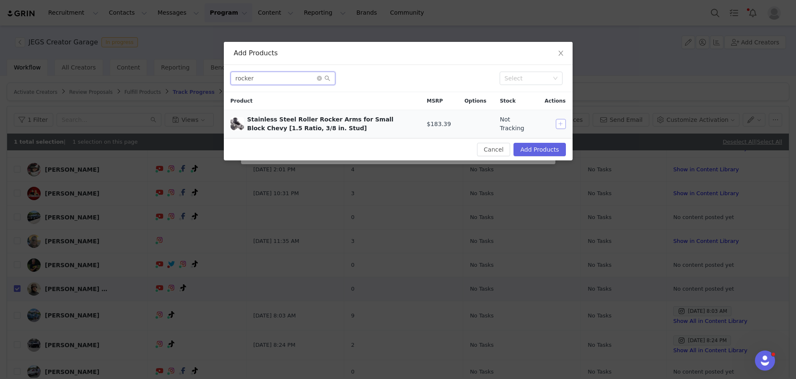
type input "rocker"
click at [561, 124] on button "button" at bounding box center [561, 124] width 10 height 10
click at [320, 77] on icon "icon: close-circle" at bounding box center [319, 78] width 5 height 5
click at [283, 78] on input "text" at bounding box center [283, 78] width 105 height 13
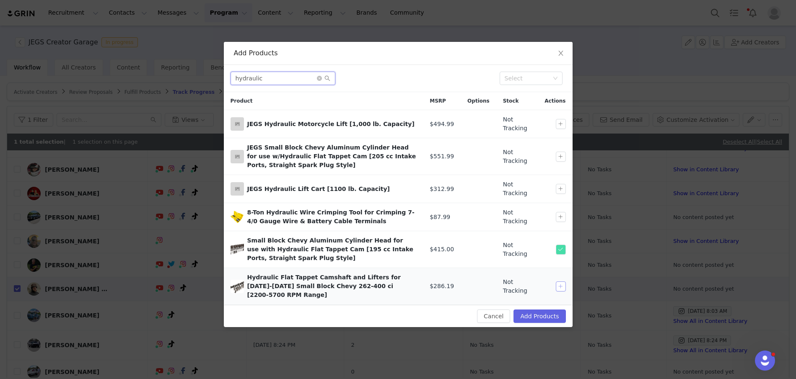
type input "hydraulic"
click at [560, 282] on button "button" at bounding box center [561, 287] width 10 height 10
click at [540, 310] on button "Add Products" at bounding box center [540, 316] width 52 height 13
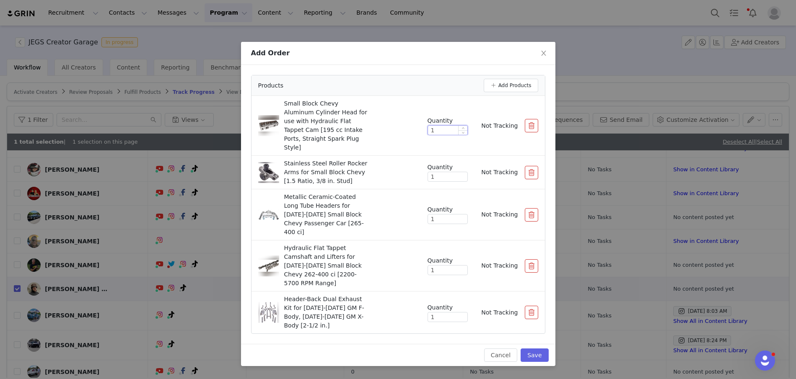
click at [449, 126] on input "1" at bounding box center [447, 130] width 39 height 9
type input "2"
click at [533, 349] on button "Save" at bounding box center [535, 355] width 28 height 13
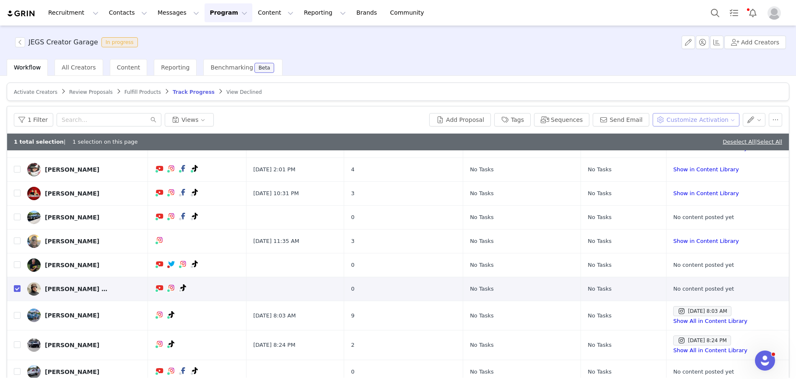
click at [688, 121] on button "Customize Activation" at bounding box center [696, 119] width 87 height 13
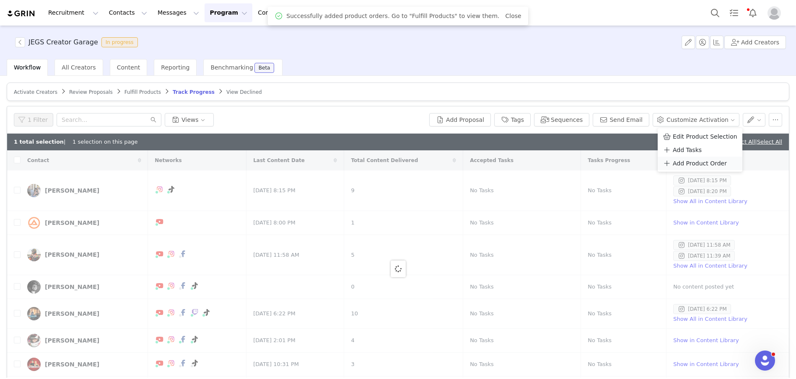
click at [695, 162] on span "Add Product Order" at bounding box center [700, 163] width 54 height 9
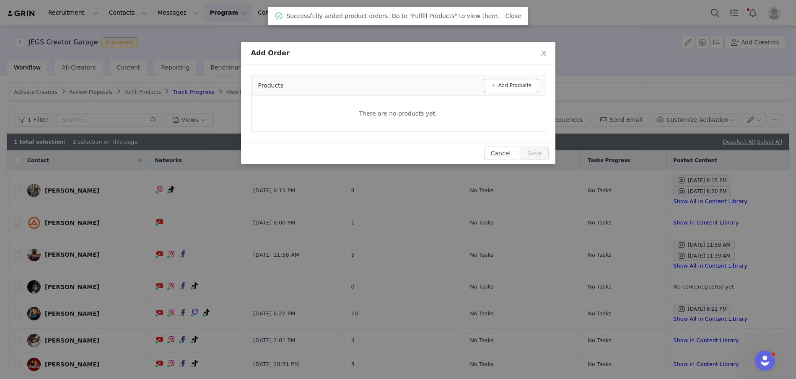
click at [508, 85] on button "Add Products" at bounding box center [511, 85] width 55 height 13
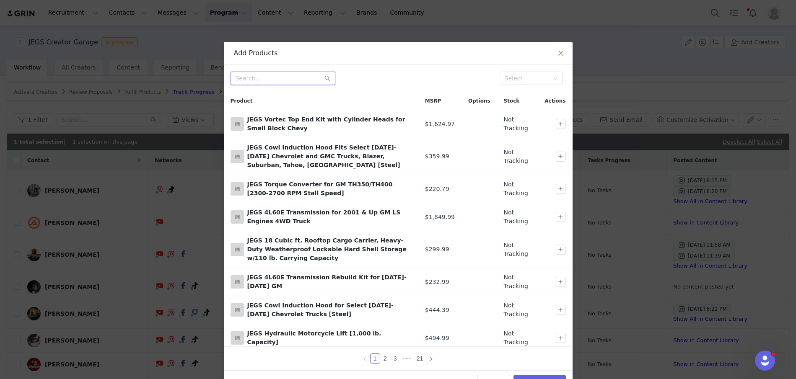
click at [268, 77] on input "text" at bounding box center [283, 78] width 105 height 13
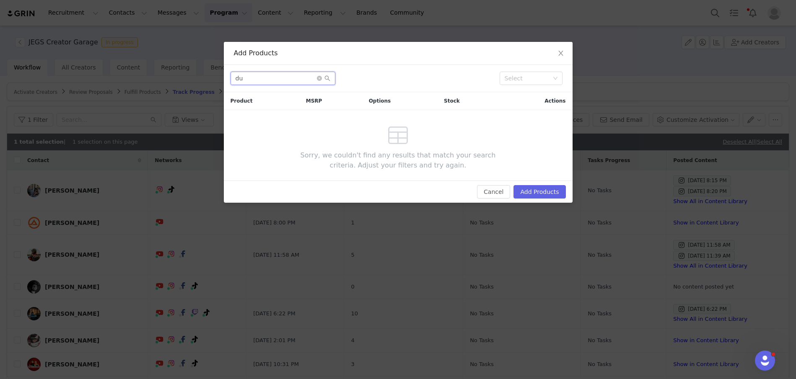
type input "d"
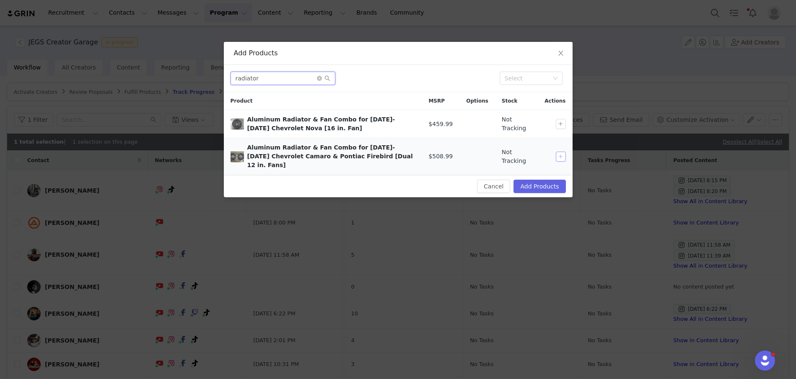
type input "radiator"
click at [564, 152] on button "button" at bounding box center [561, 157] width 10 height 10
click at [558, 180] on button "Add Products" at bounding box center [540, 186] width 52 height 13
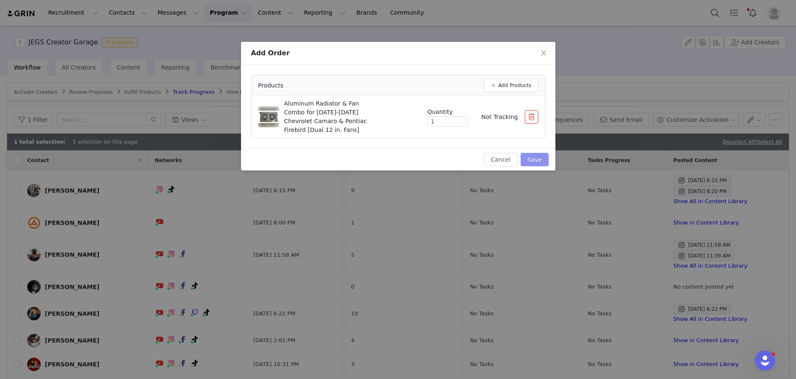
click at [538, 159] on button "Save" at bounding box center [535, 159] width 28 height 13
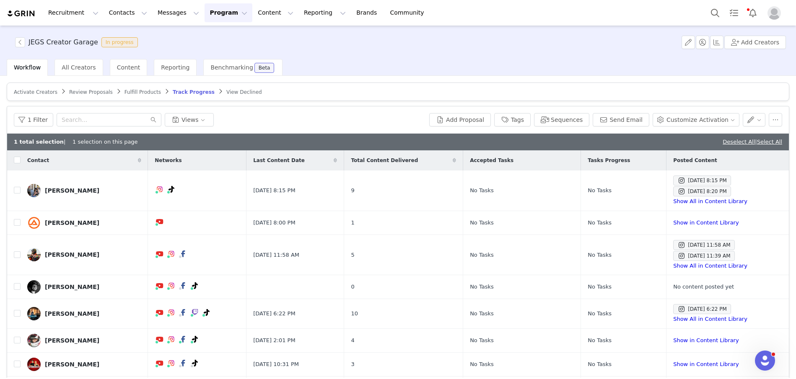
click at [134, 91] on span "Fulfill Products" at bounding box center [143, 92] width 36 height 6
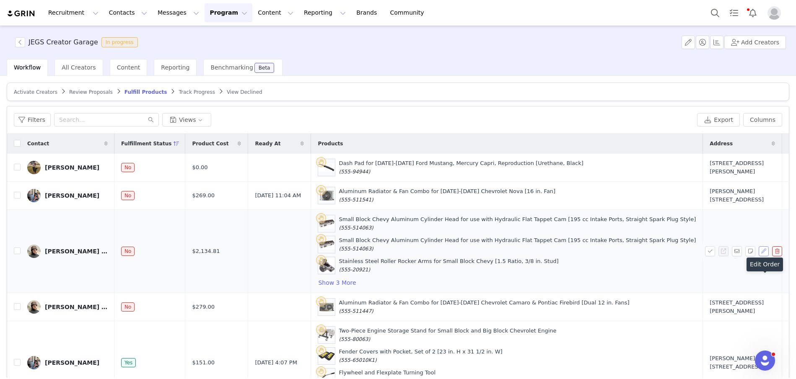
click at [766, 257] on button "button" at bounding box center [764, 252] width 10 height 10
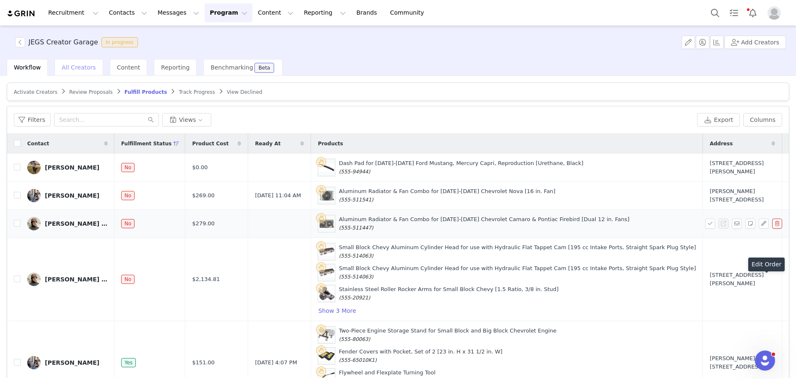
click at [80, 69] on span "All Creators" at bounding box center [79, 67] width 34 height 7
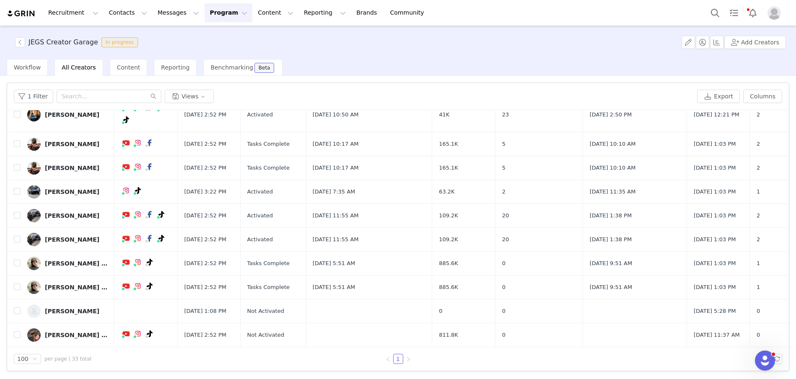
scroll to position [1088, 0]
click at [18, 260] on input "checkbox" at bounding box center [17, 263] width 7 height 7
checkbox input "true"
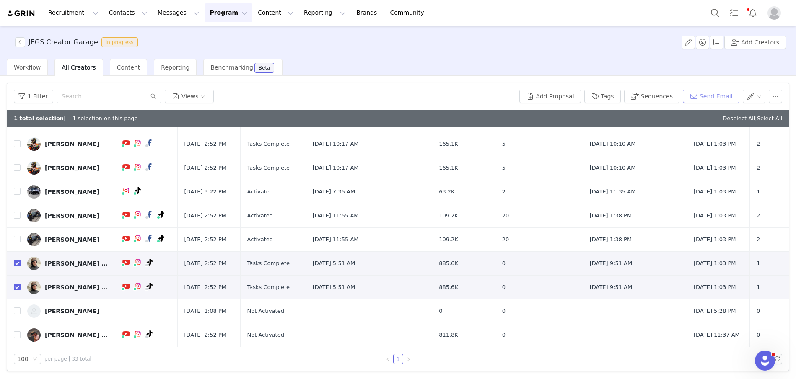
click at [709, 95] on button "Send Email" at bounding box center [711, 96] width 57 height 13
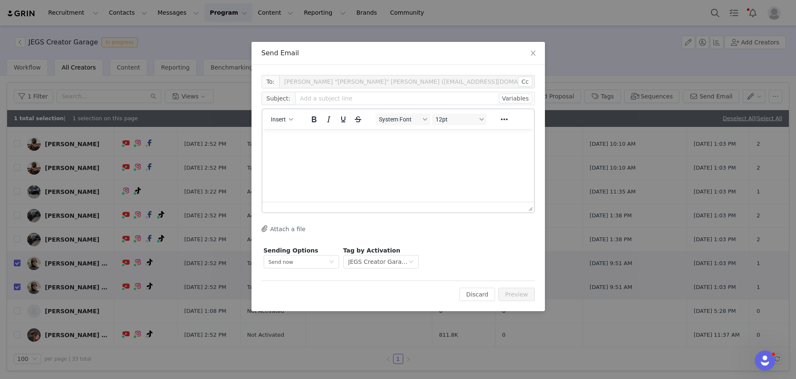
scroll to position [0, 0]
click at [328, 98] on input "text" at bounding box center [415, 98] width 240 height 13
type input "Link"
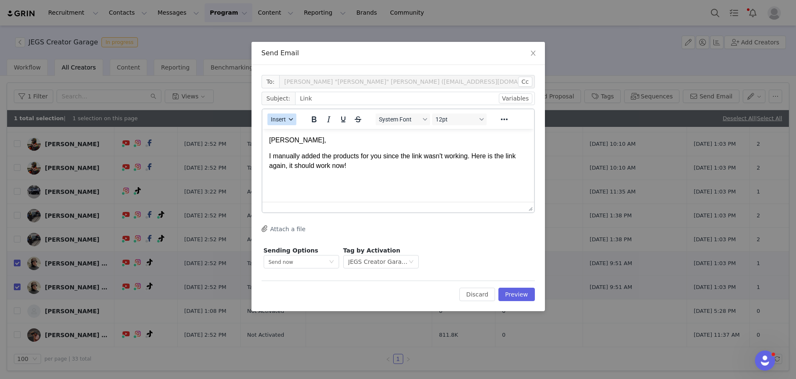
click at [268, 122] on button "Insert" at bounding box center [282, 120] width 29 height 12
click at [307, 159] on div "Insert Signature" at bounding box center [312, 161] width 75 height 10
click at [370, 169] on p "I manually added the products for you since the link wasn't working. Here is th…" at bounding box center [398, 161] width 258 height 19
click at [277, 118] on span "Insert" at bounding box center [278, 119] width 15 height 7
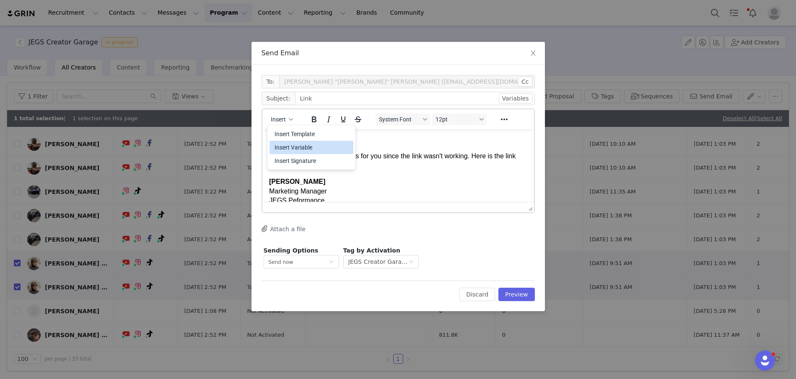
click at [290, 148] on div "Insert Variable" at bounding box center [312, 148] width 75 height 10
select select
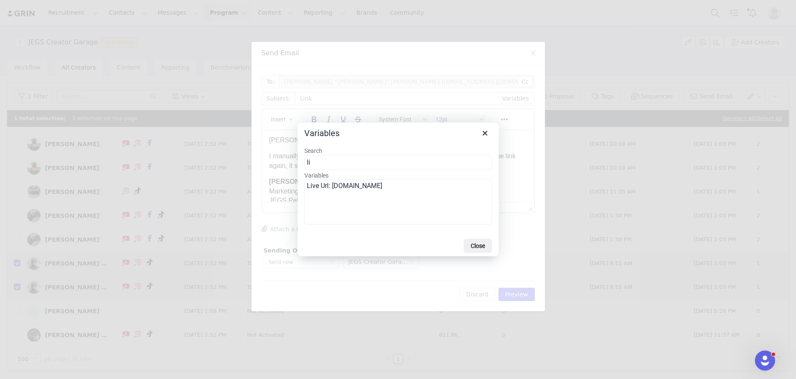
type input "li"
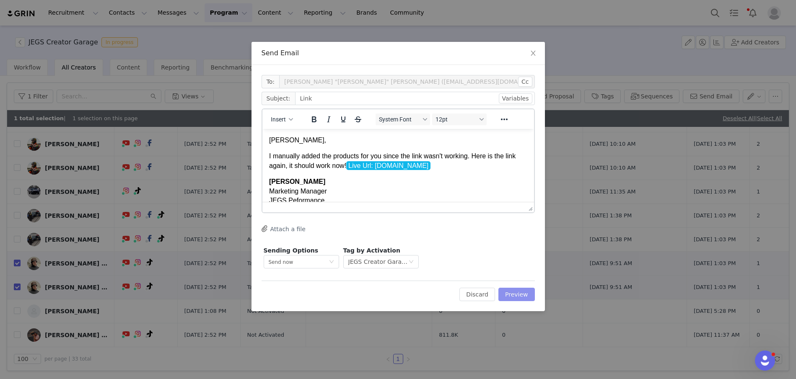
click at [517, 297] on button "Preview" at bounding box center [517, 294] width 36 height 13
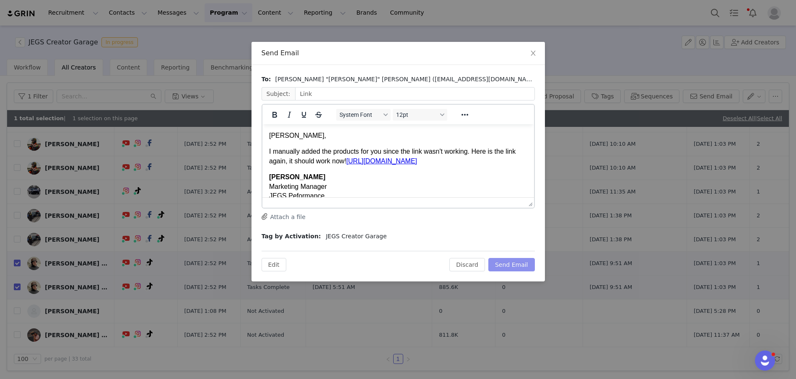
click at [517, 268] on button "Send Email" at bounding box center [511, 264] width 47 height 13
